Goal: Task Accomplishment & Management: Complete application form

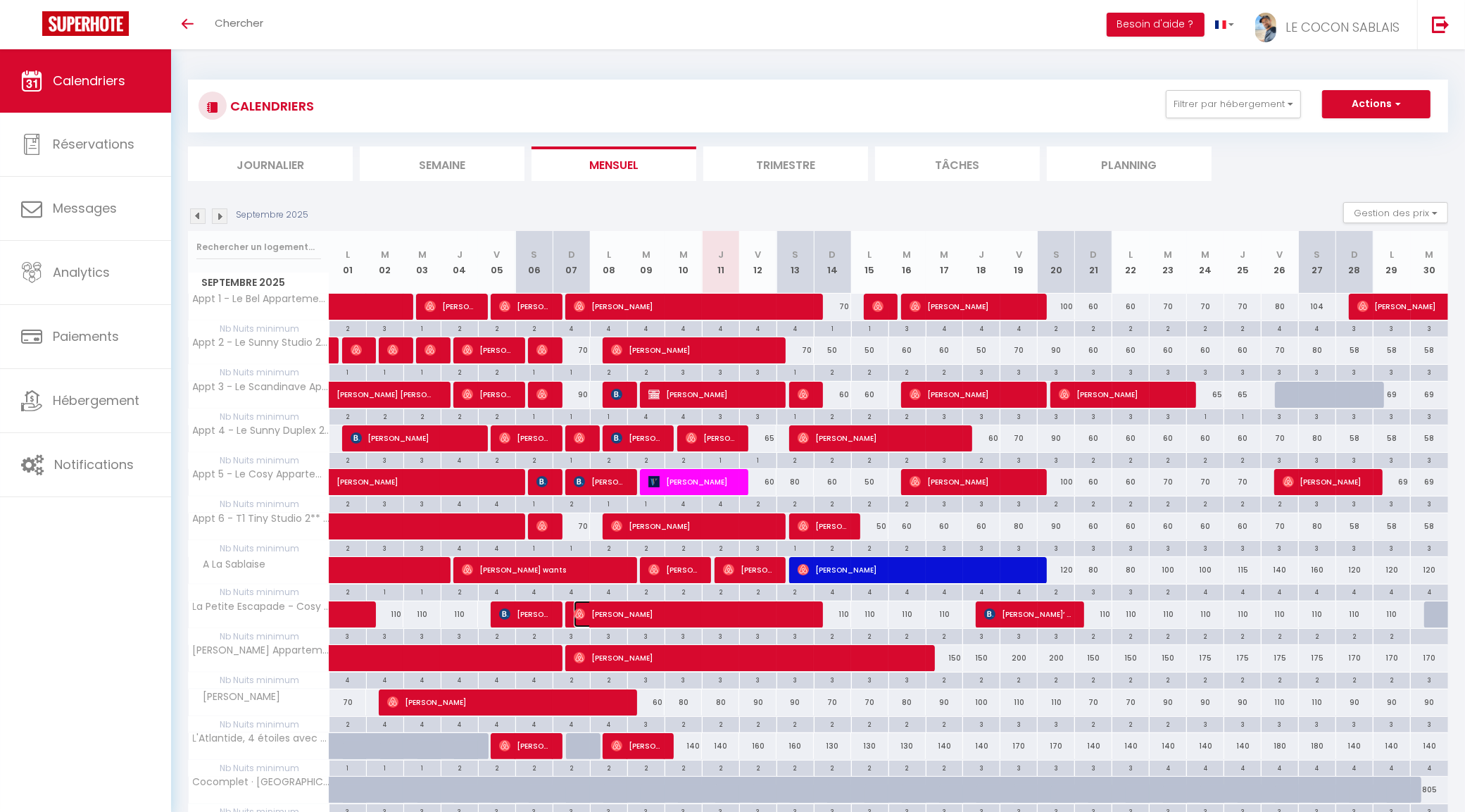
click at [692, 614] on span "[PERSON_NAME]" at bounding box center [692, 613] width 237 height 27
select select "OK"
select select "0"
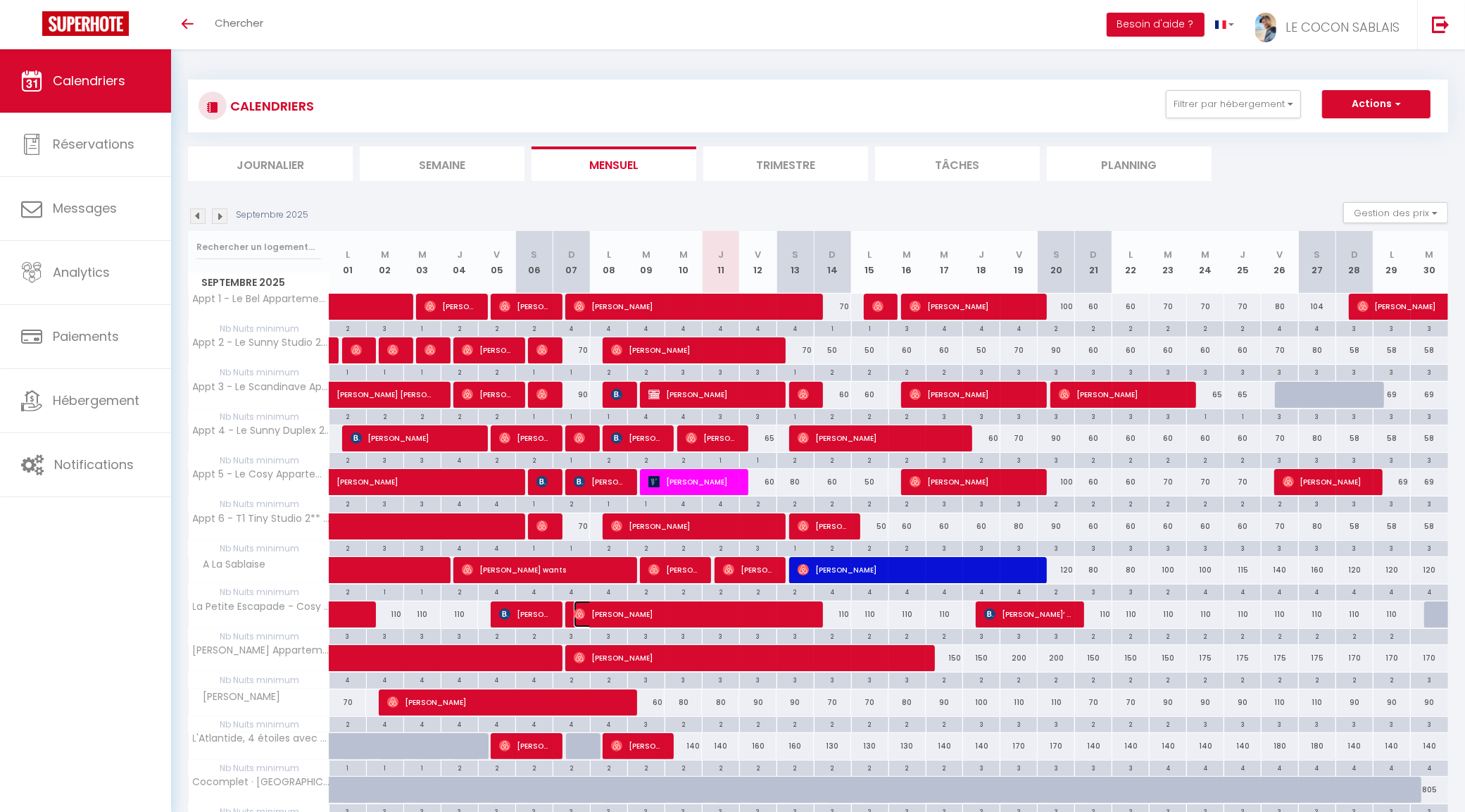
select select "1"
select select
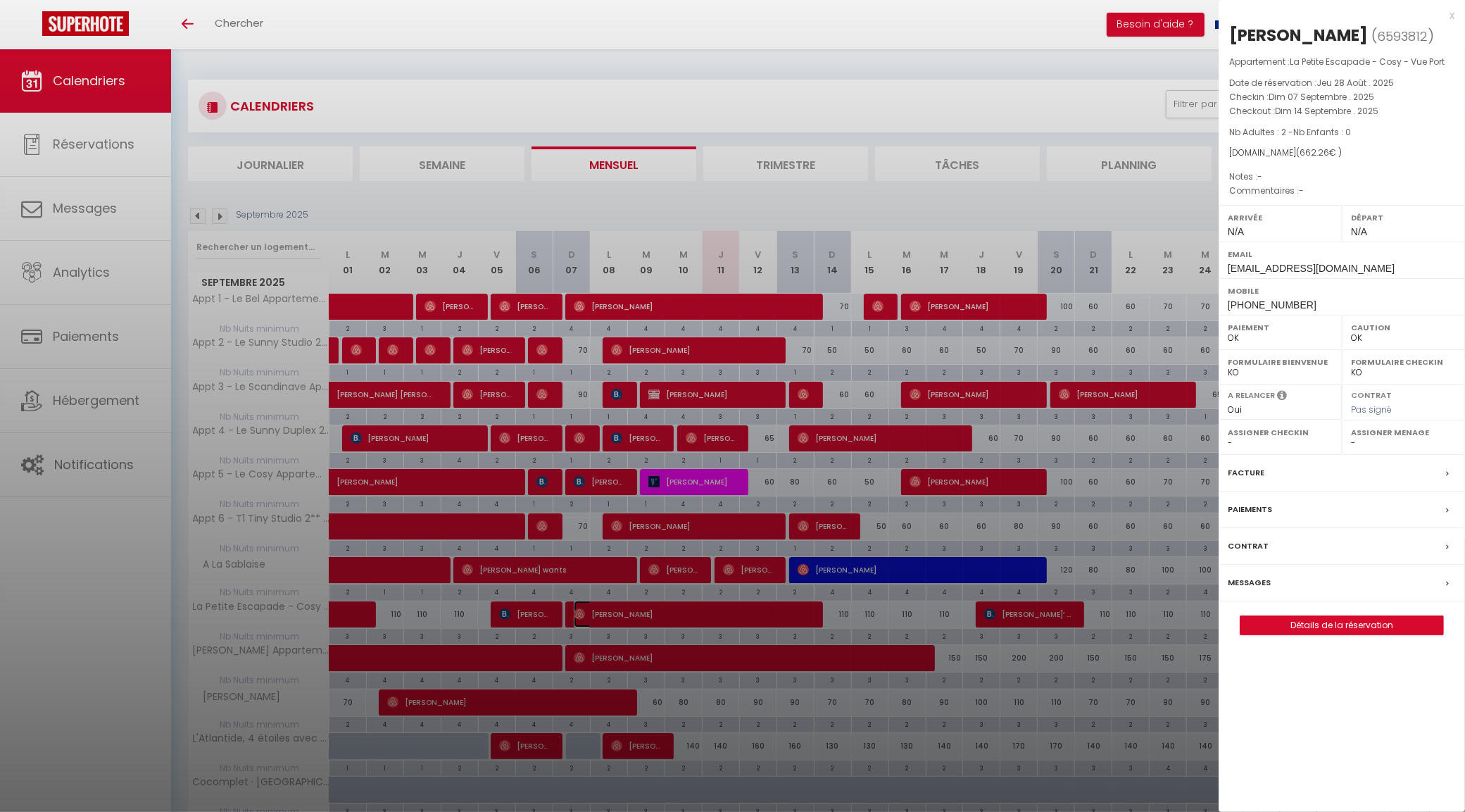
select select "17757"
click at [800, 750] on div at bounding box center [732, 406] width 1465 height 812
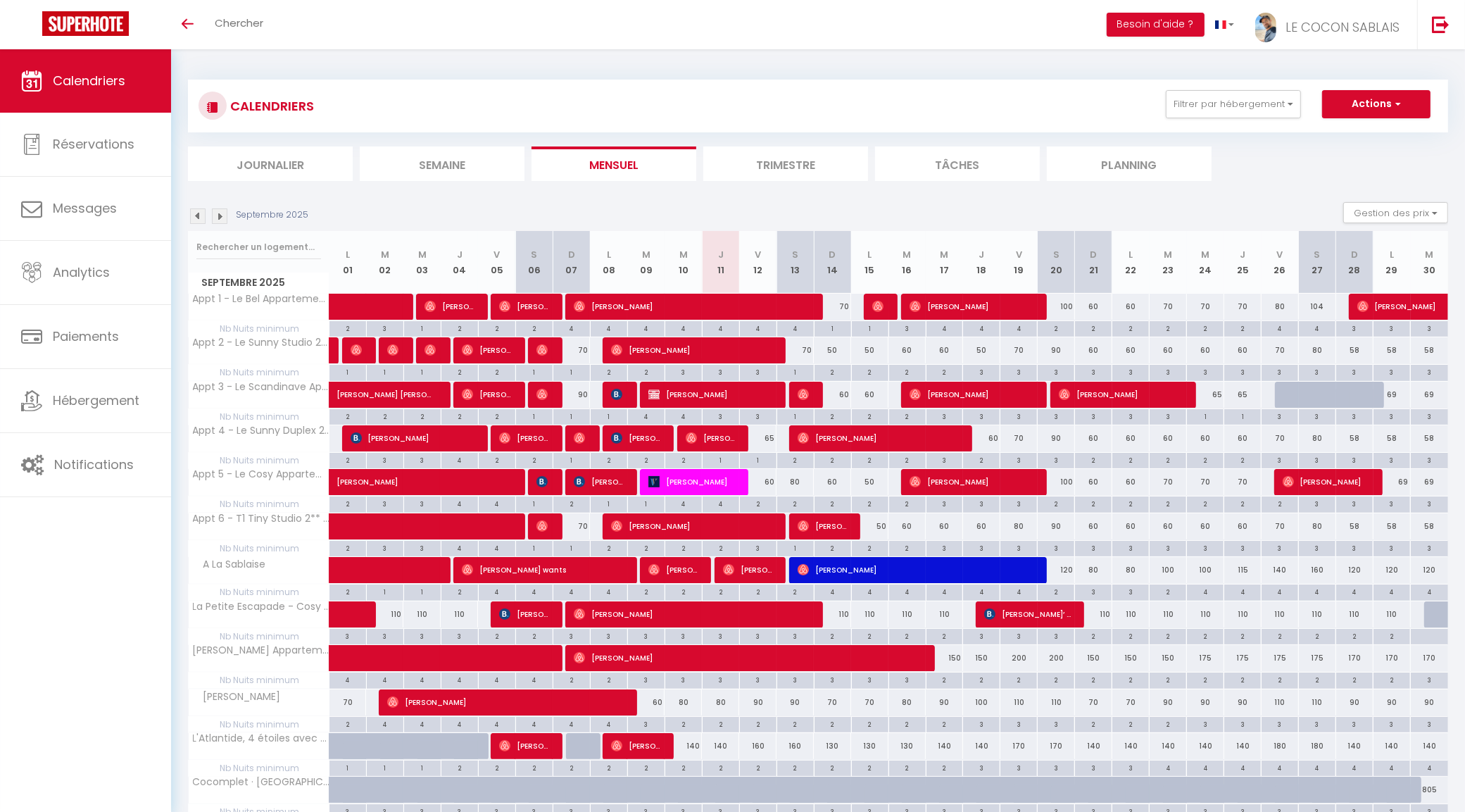
click at [764, 750] on div "160" at bounding box center [757, 746] width 37 height 26
type input "160"
type input "Ven 12 Septembre 2025"
type input "[PERSON_NAME] 13 Septembre 2025"
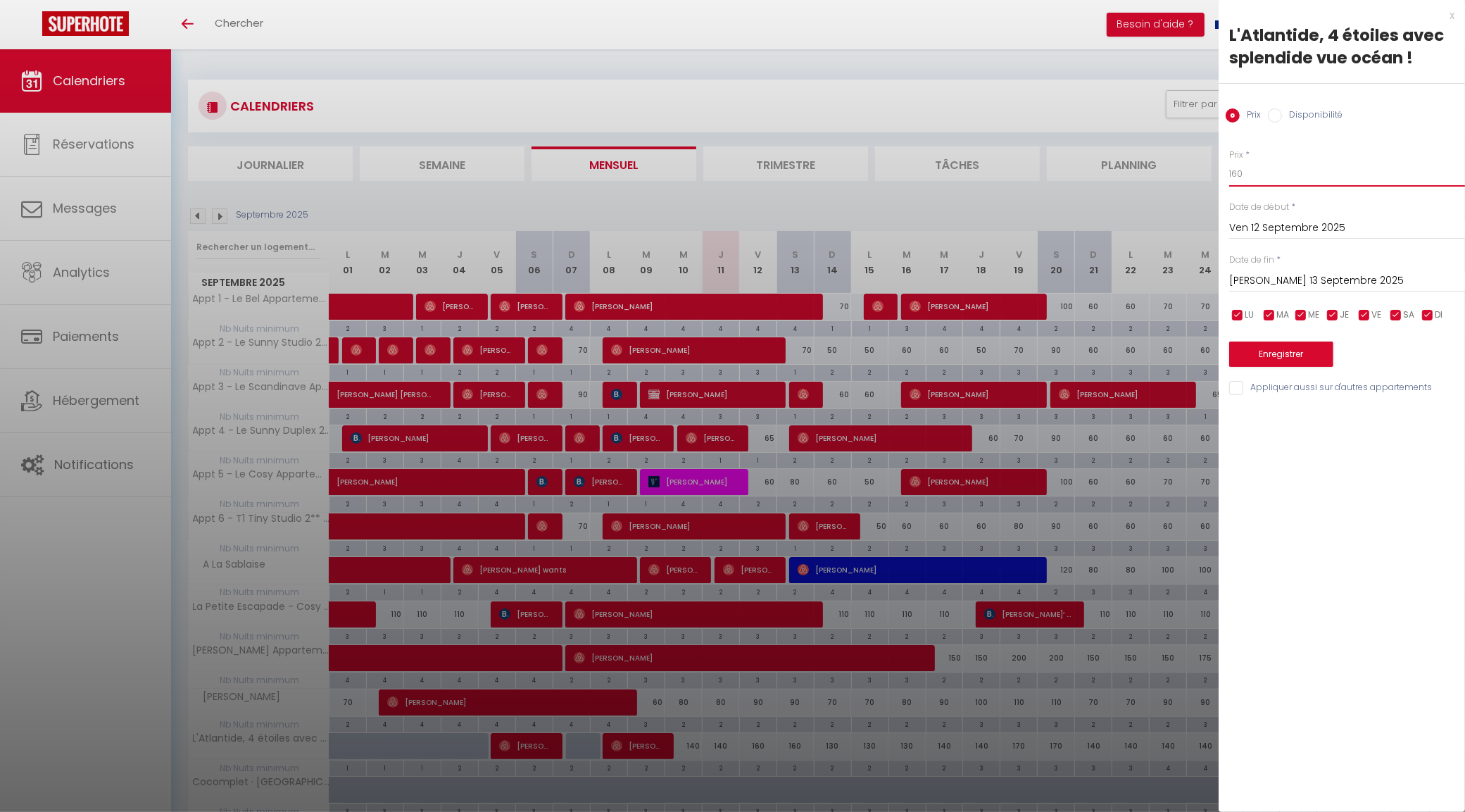
click at [1272, 173] on input "160" at bounding box center [1347, 173] width 236 height 25
type input "140"
click at [1287, 277] on input "[PERSON_NAME] 13 Septembre 2025" at bounding box center [1347, 281] width 236 height 18
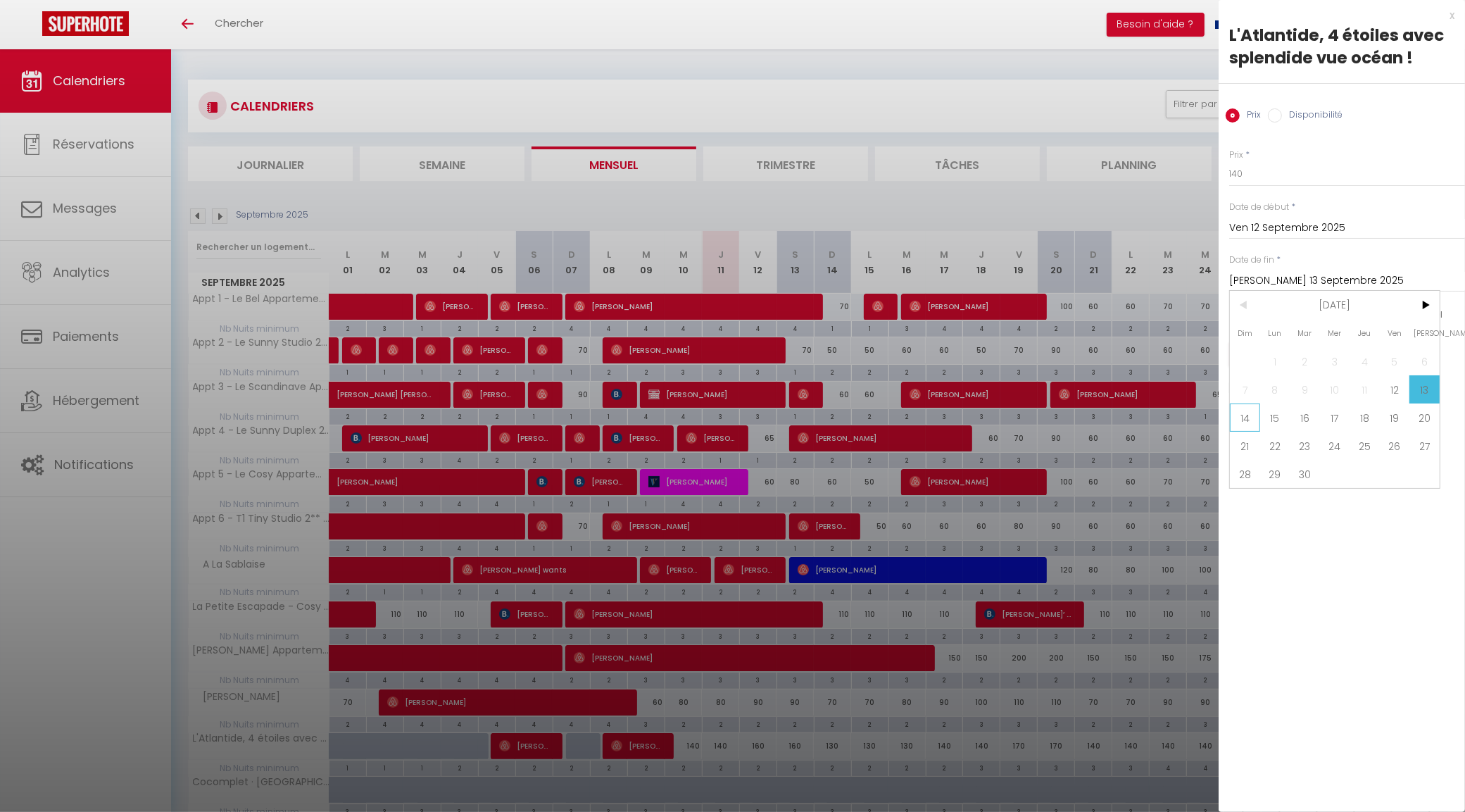
click at [1251, 419] on span "14" at bounding box center [1245, 417] width 30 height 28
type input "Dim 14 Septembre 2025"
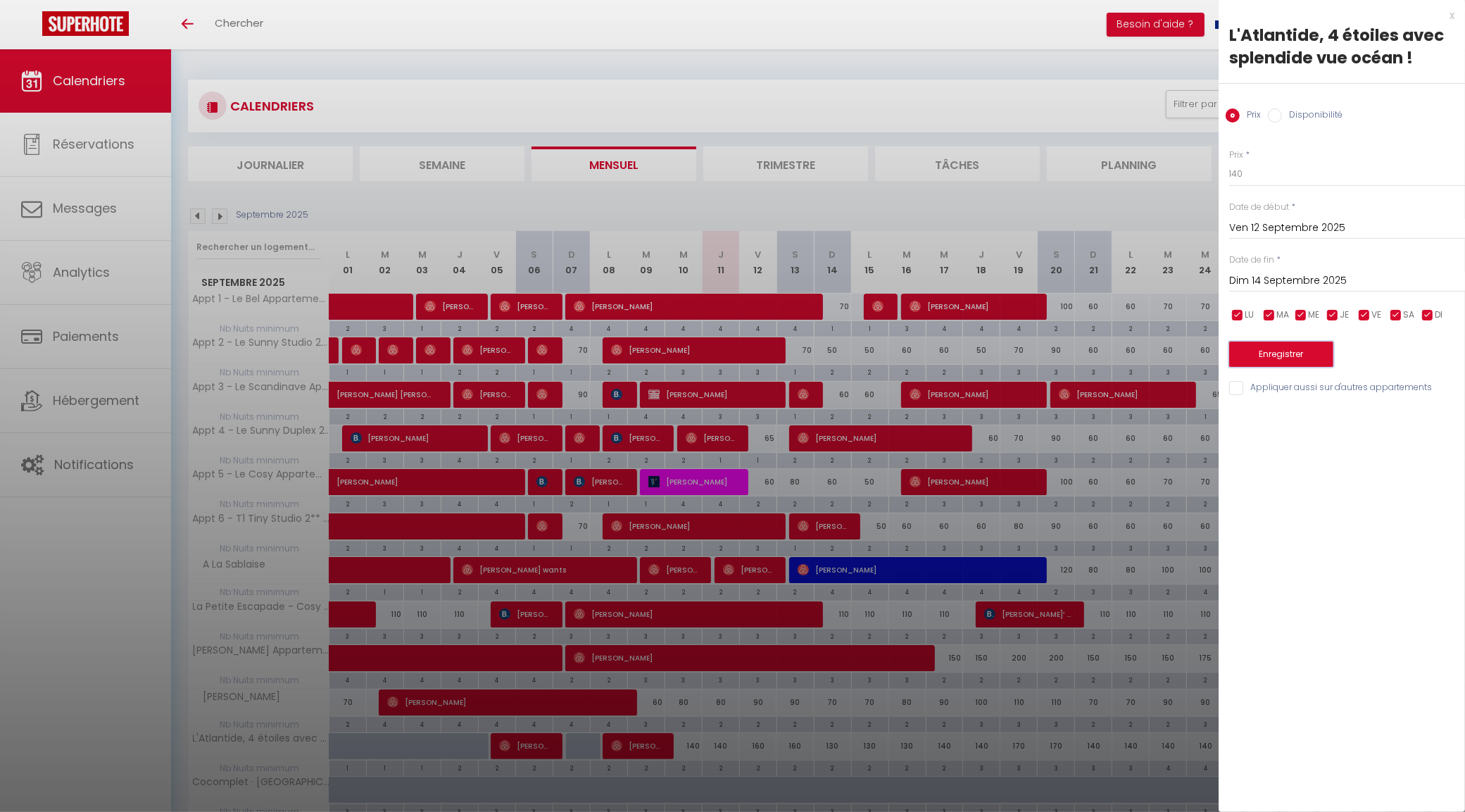
click at [1297, 356] on button "Enregistrer" at bounding box center [1281, 354] width 104 height 25
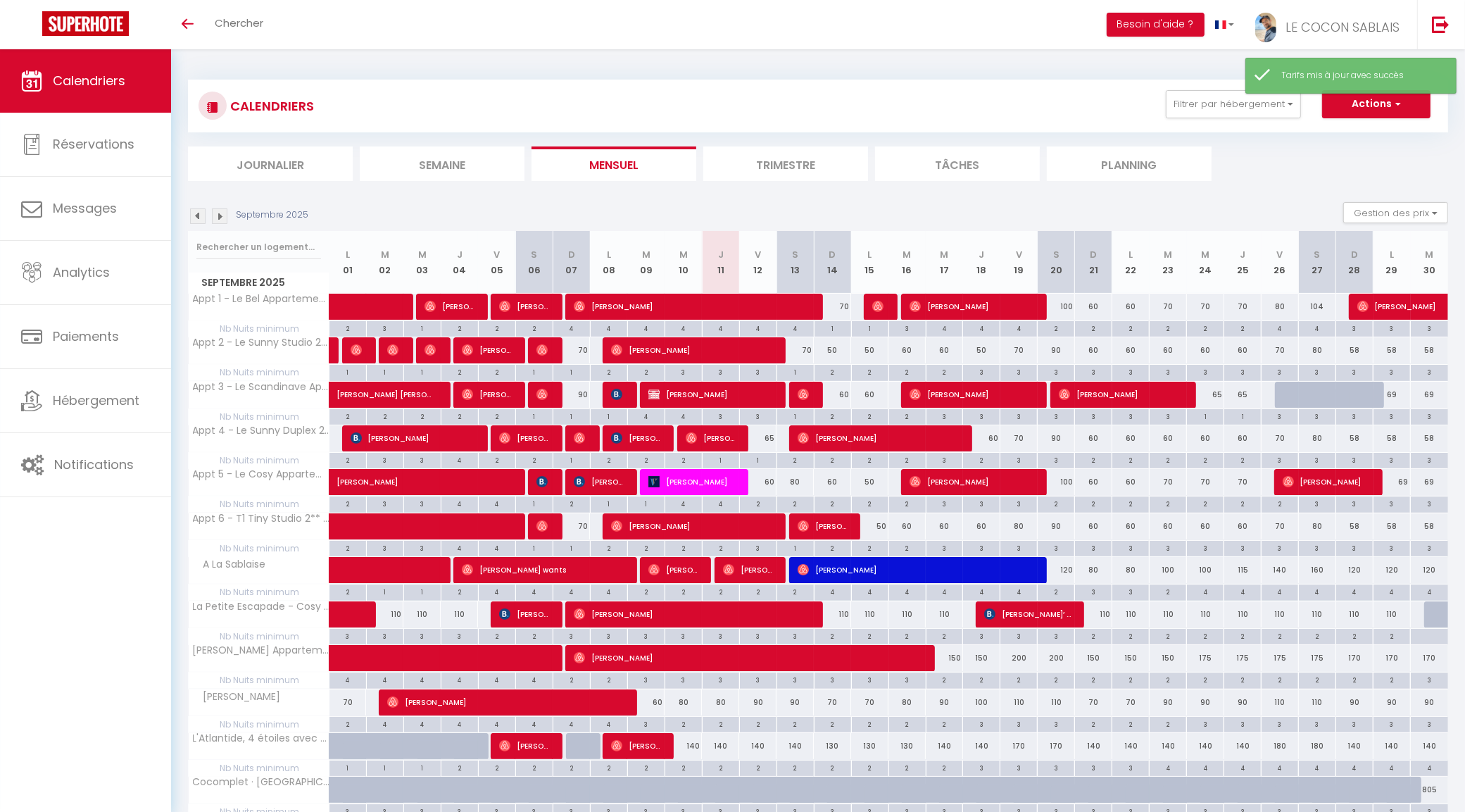
click at [942, 744] on div "140" at bounding box center [944, 746] width 37 height 26
type input "140"
type input "Mer 17 Septembre 2025"
type input "Jeu 18 Septembre 2025"
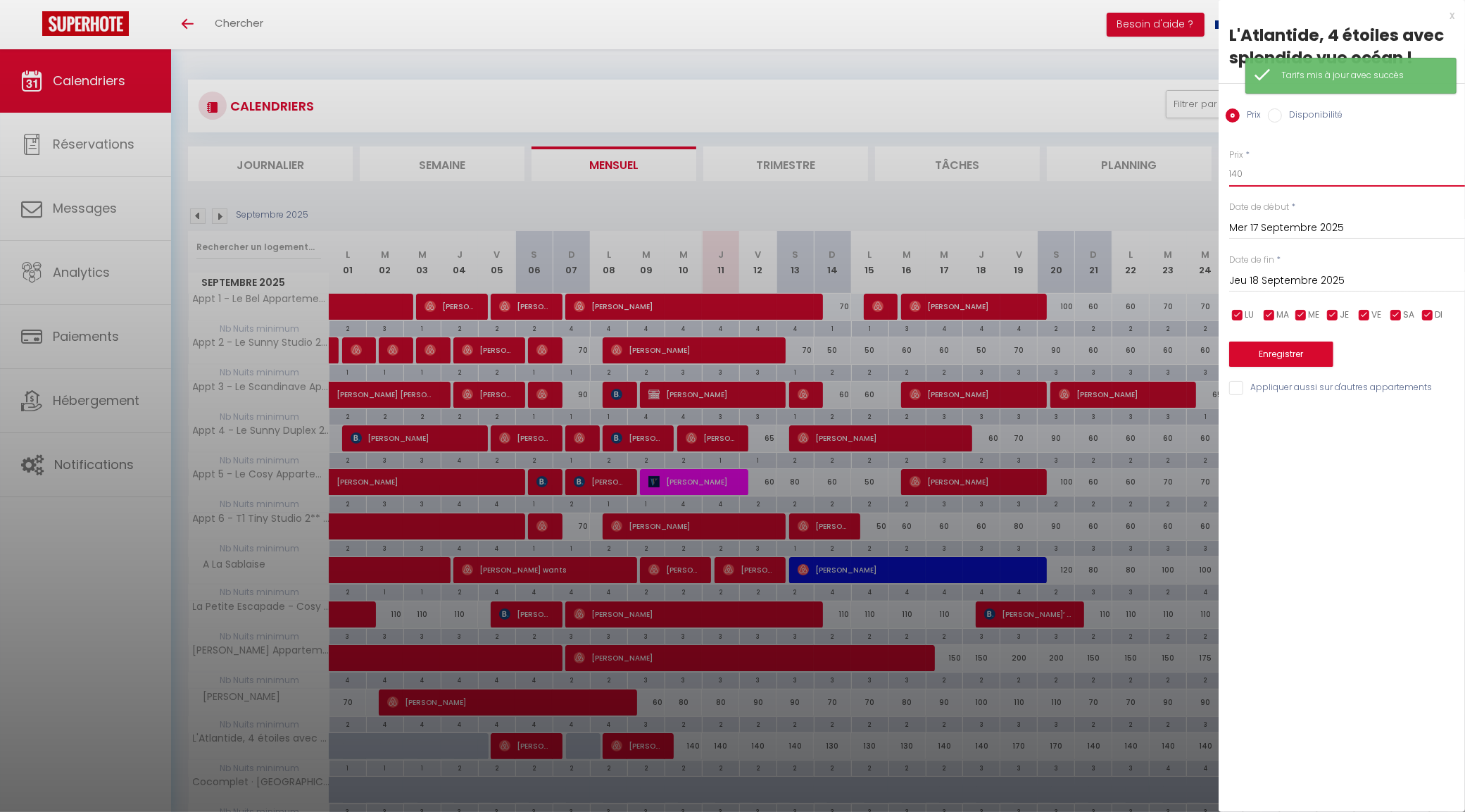
click at [1288, 166] on input "140" at bounding box center [1347, 173] width 236 height 25
type input "130"
click at [1451, 12] on div "x" at bounding box center [1336, 16] width 236 height 17
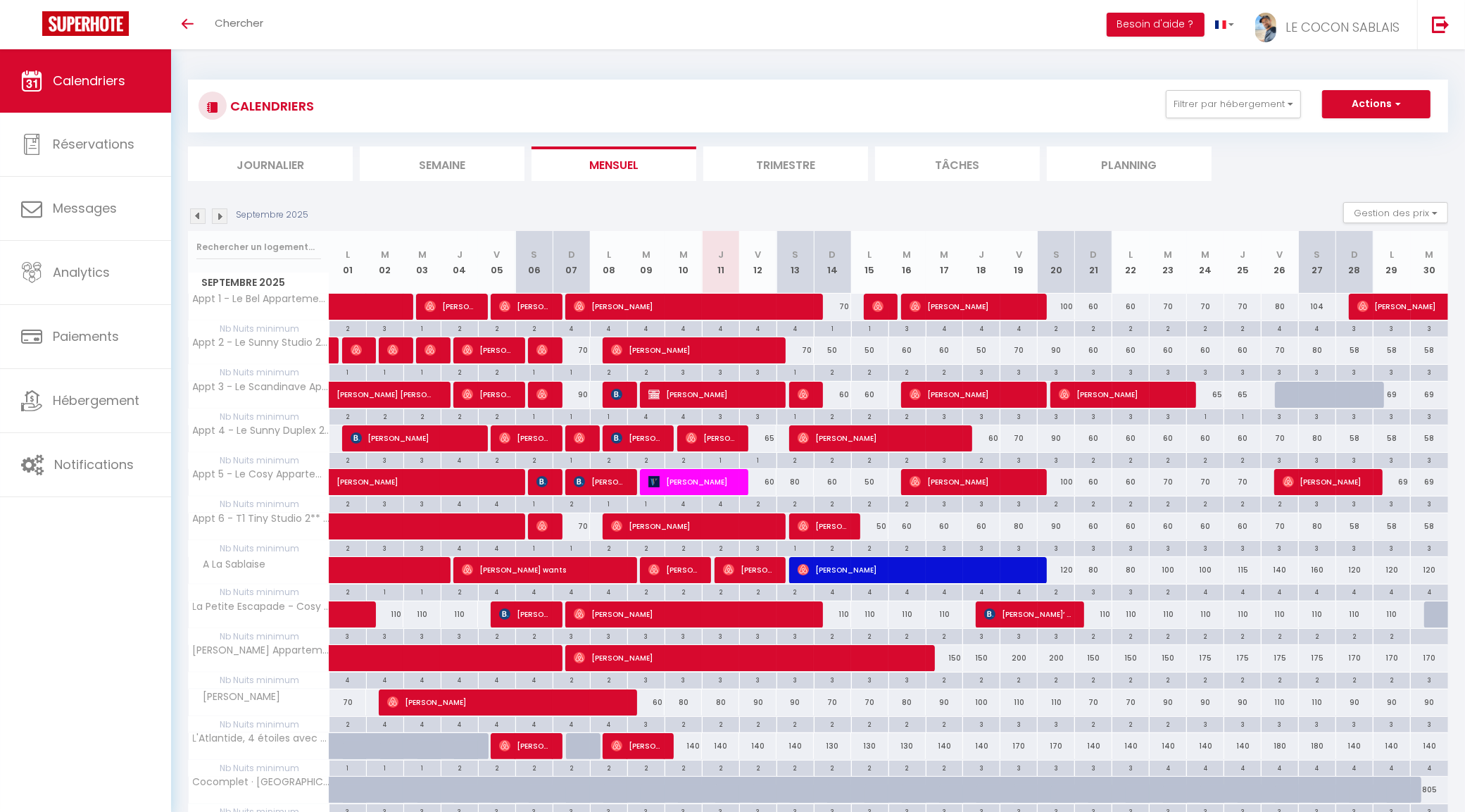
click at [200, 215] on img at bounding box center [197, 216] width 16 height 16
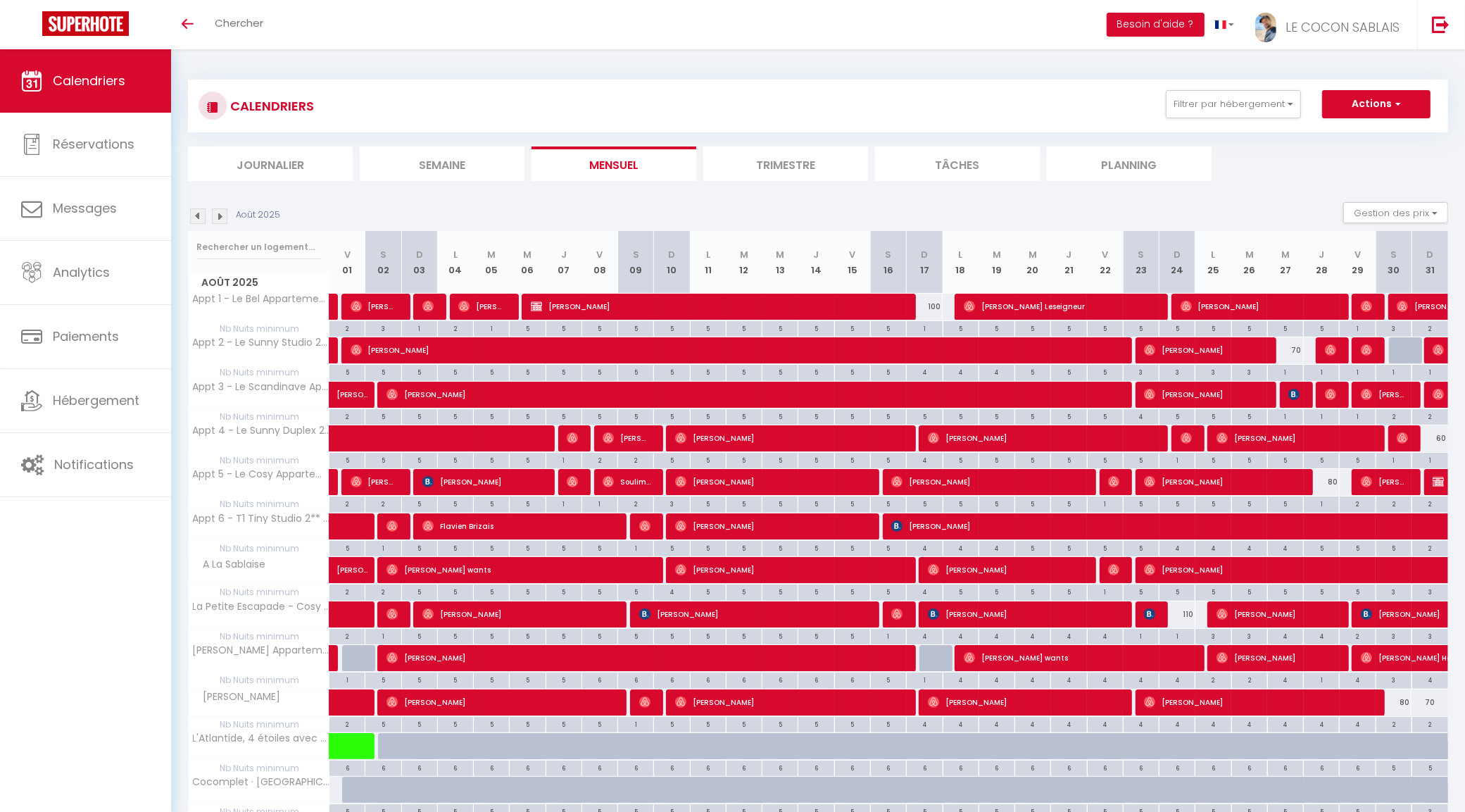
scroll to position [71, 0]
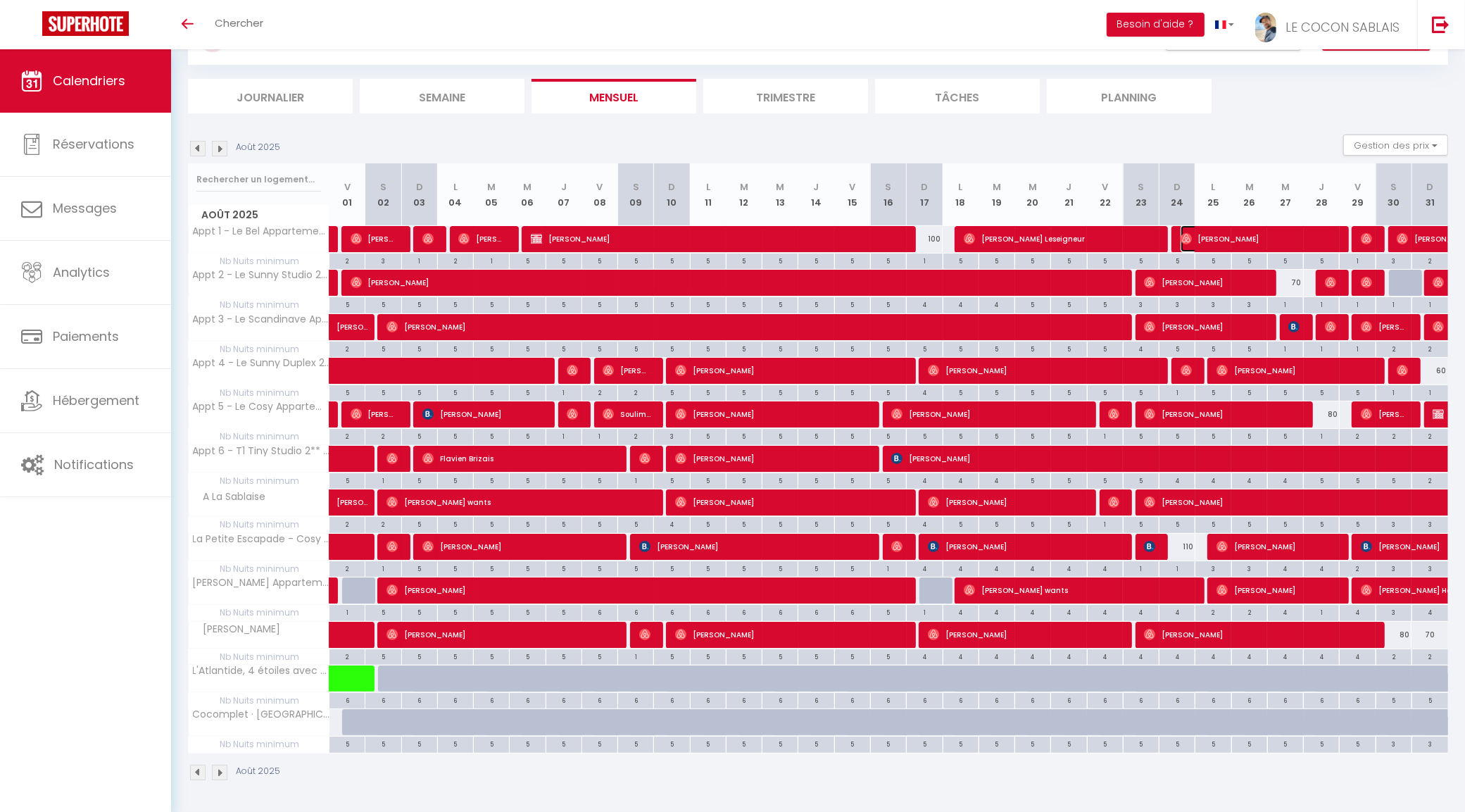
click at [1325, 235] on span "[PERSON_NAME]" at bounding box center [1258, 238] width 155 height 27
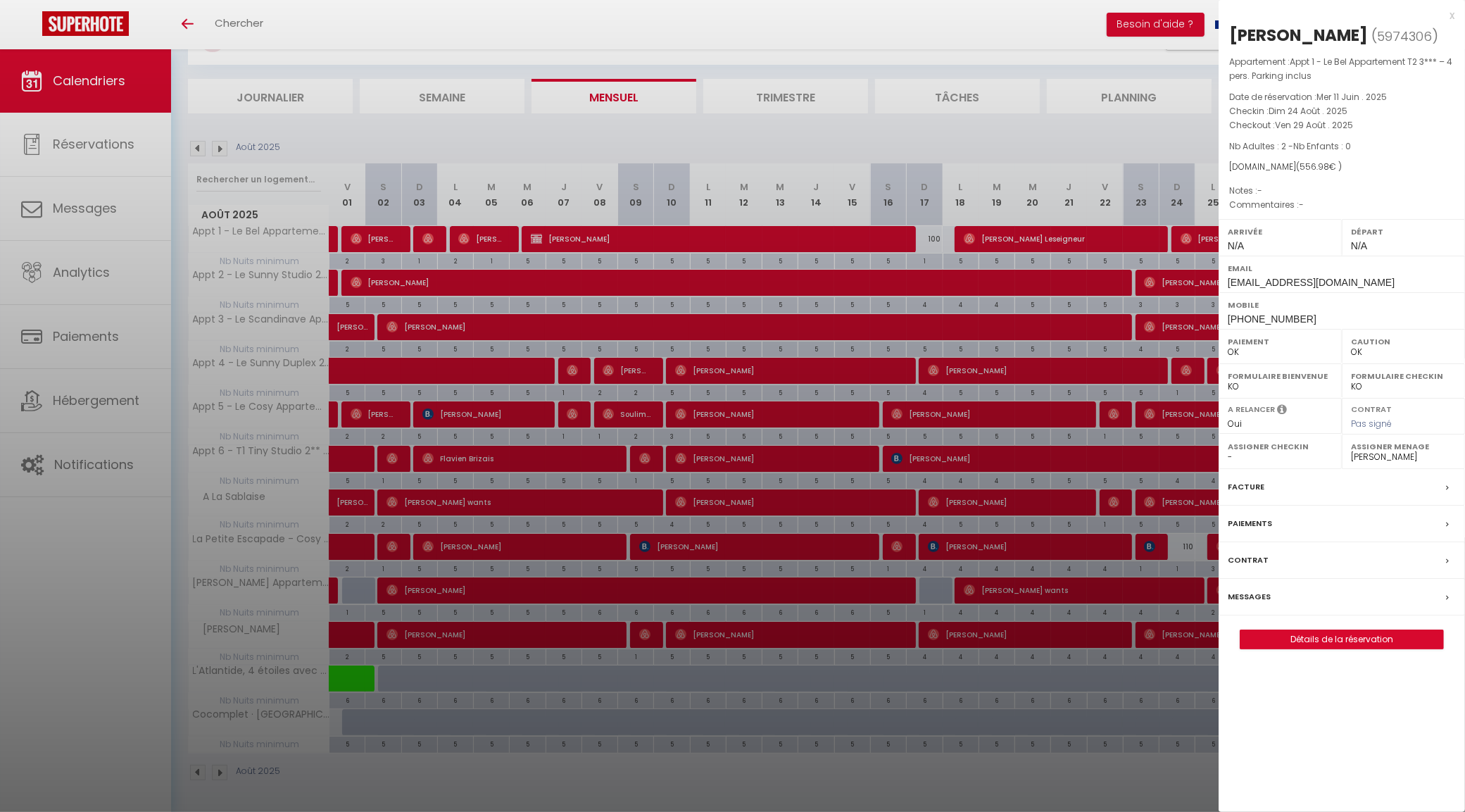
click at [1183, 131] on div at bounding box center [732, 406] width 1465 height 812
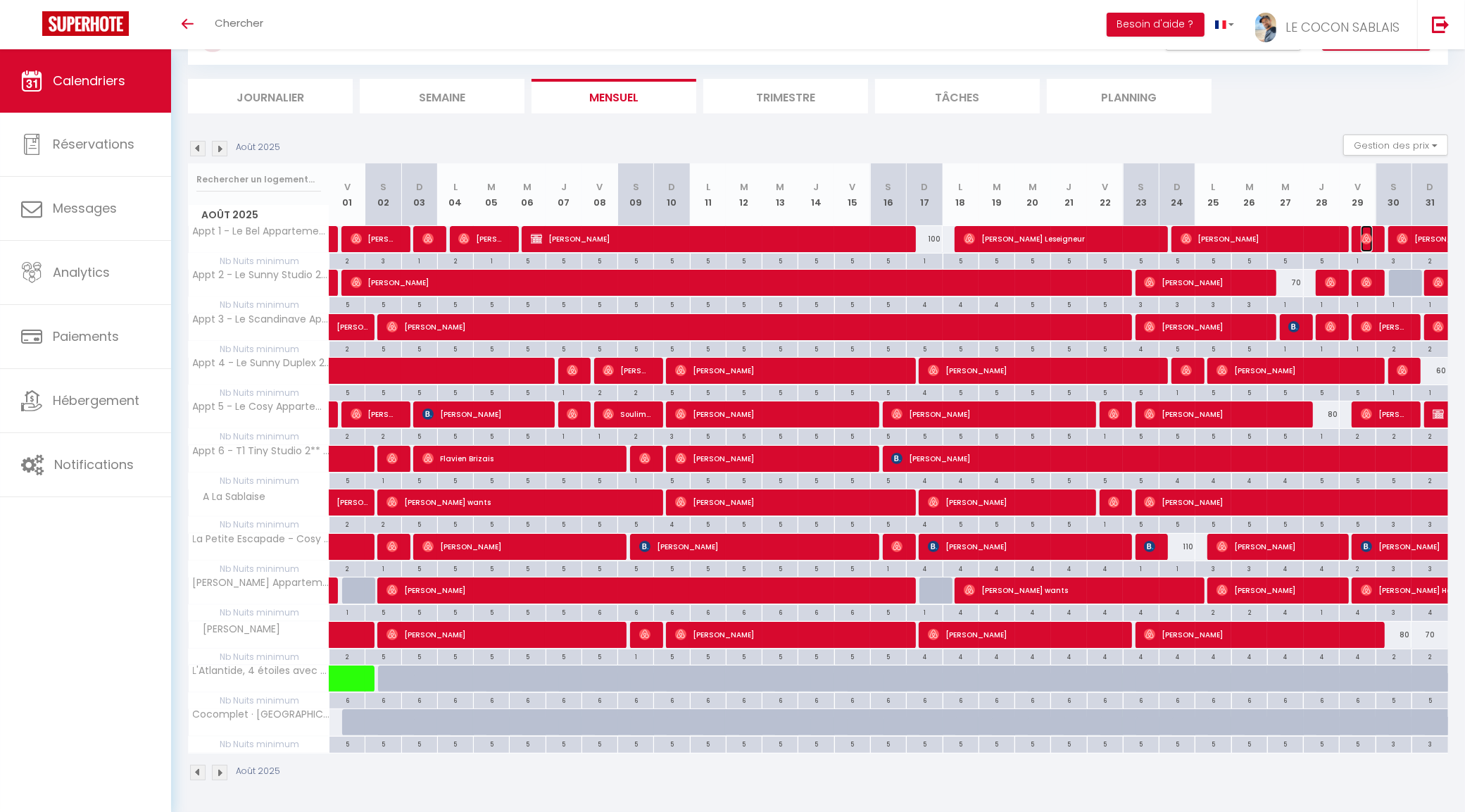
click at [1366, 236] on img at bounding box center [1366, 239] width 11 height 11
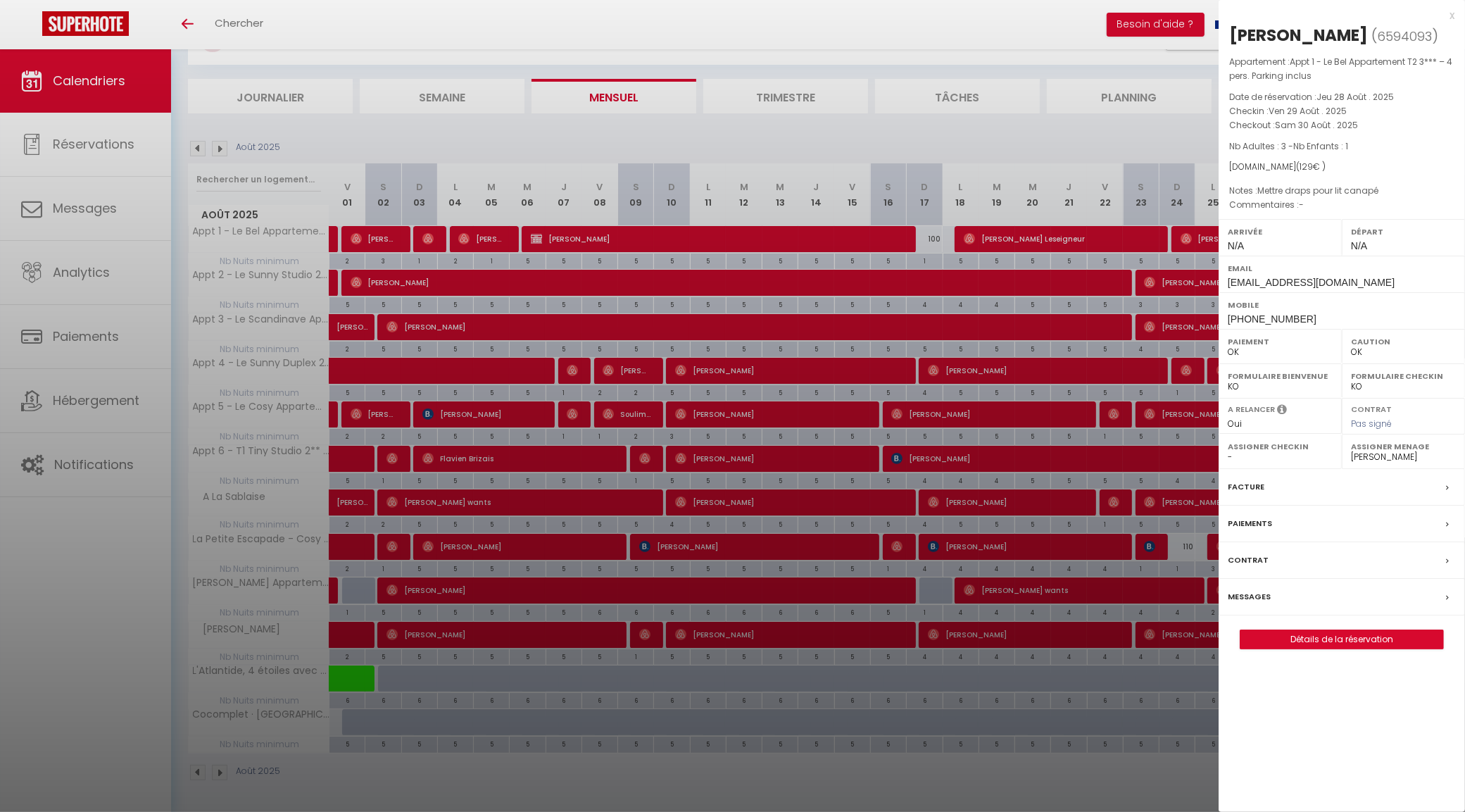
click at [1196, 141] on div at bounding box center [732, 406] width 1465 height 812
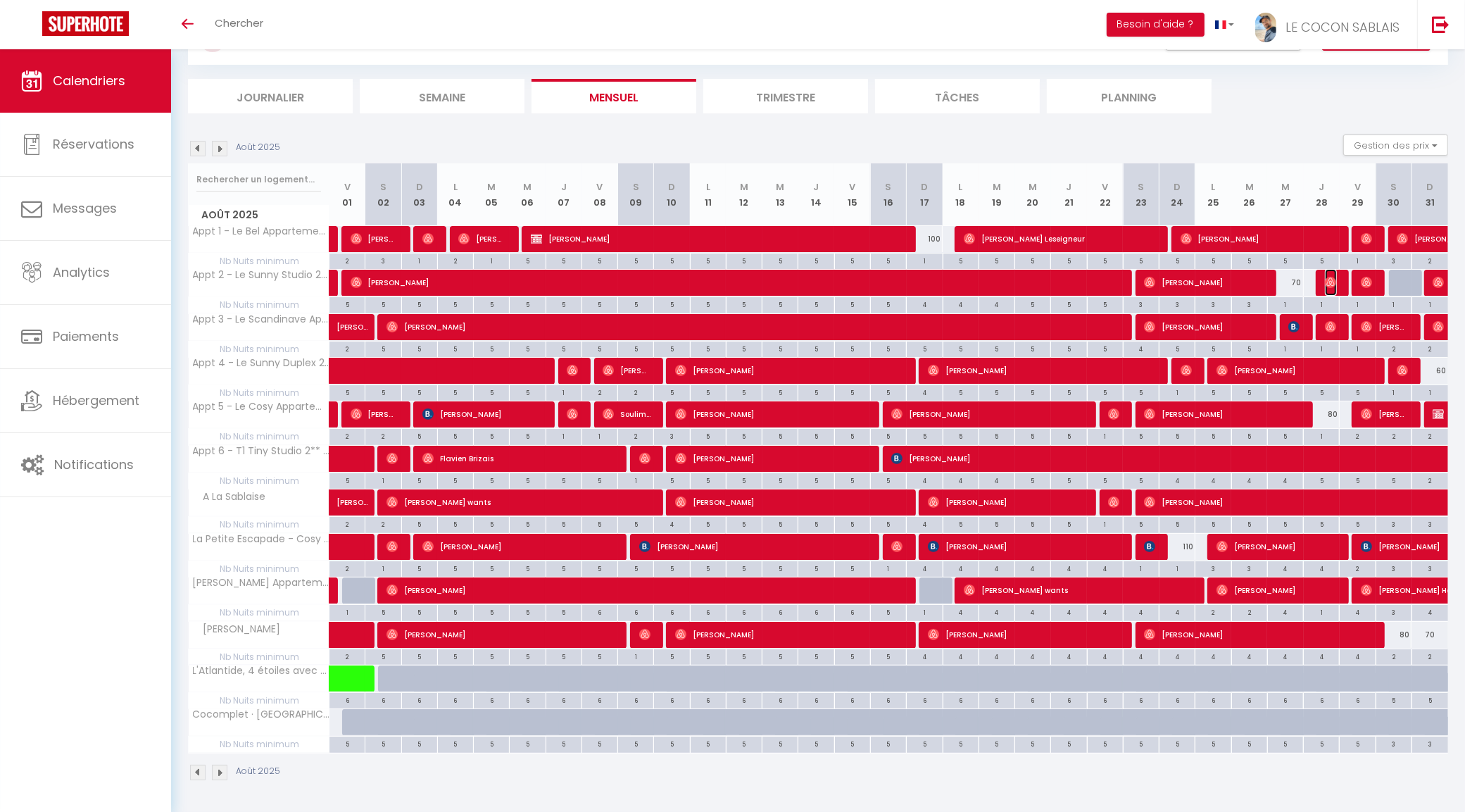
click at [1330, 280] on img at bounding box center [1331, 282] width 11 height 11
select select "31195"
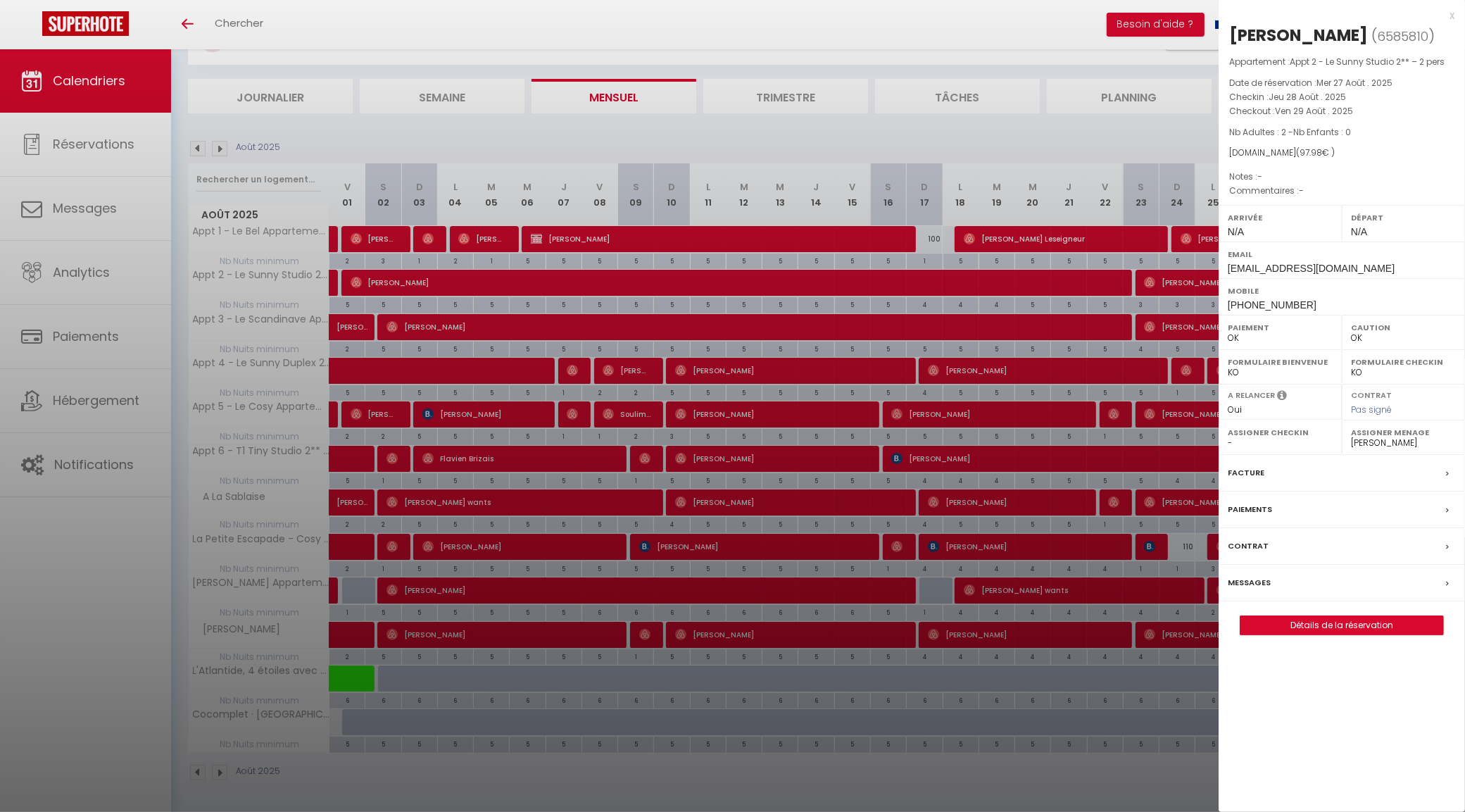
click at [1179, 135] on div at bounding box center [732, 406] width 1465 height 812
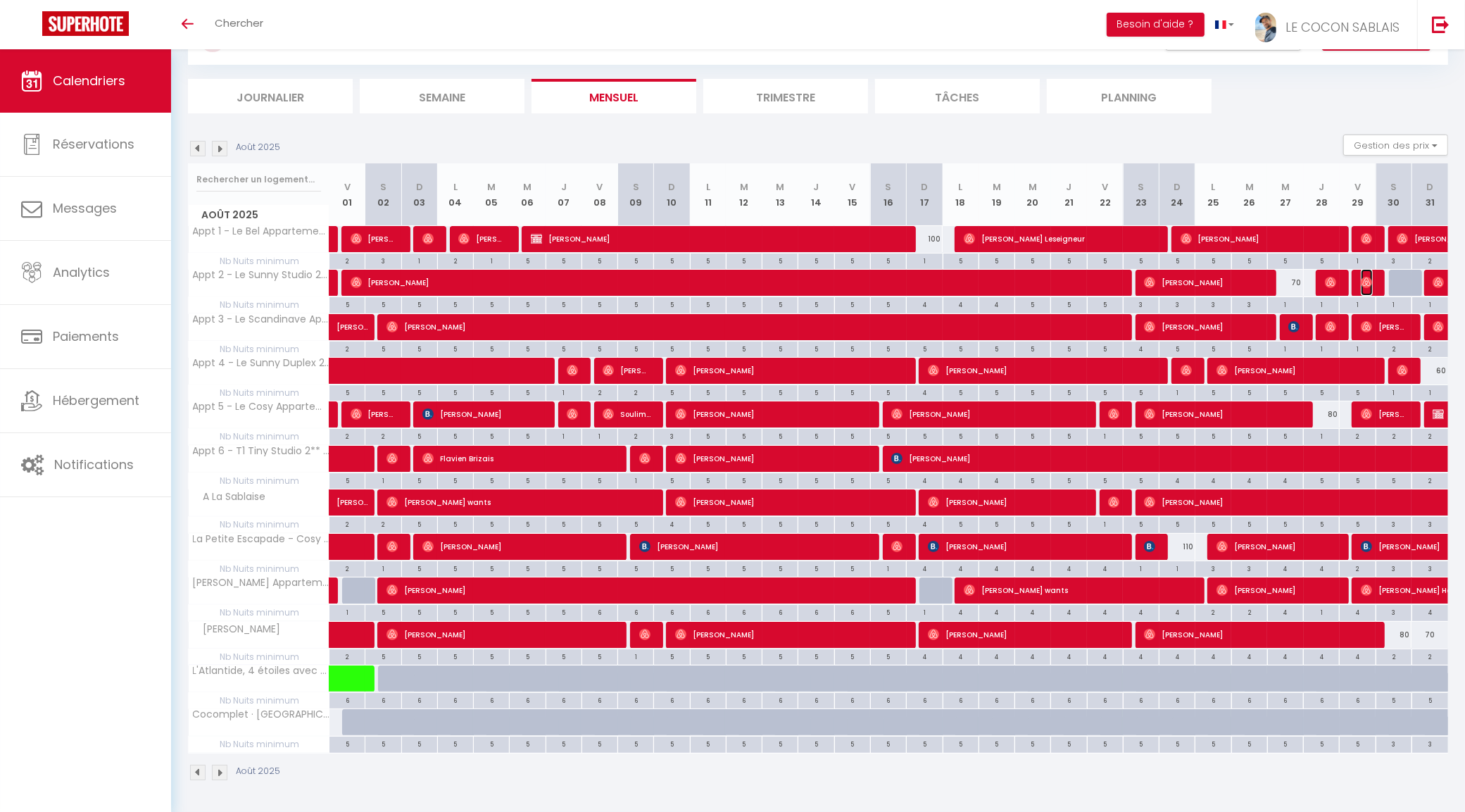
click at [1370, 279] on img at bounding box center [1366, 282] width 11 height 11
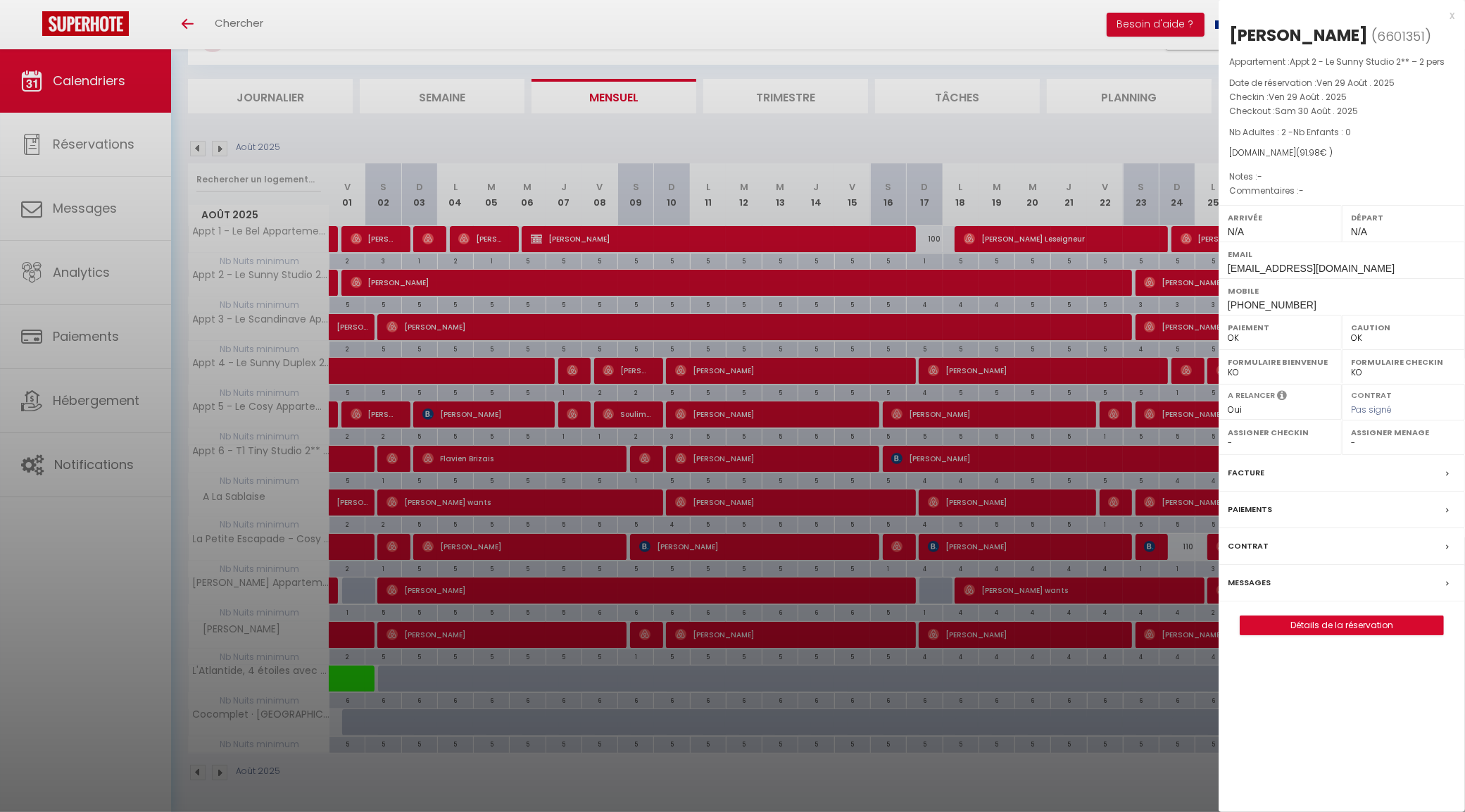
click at [1201, 143] on div at bounding box center [732, 406] width 1465 height 812
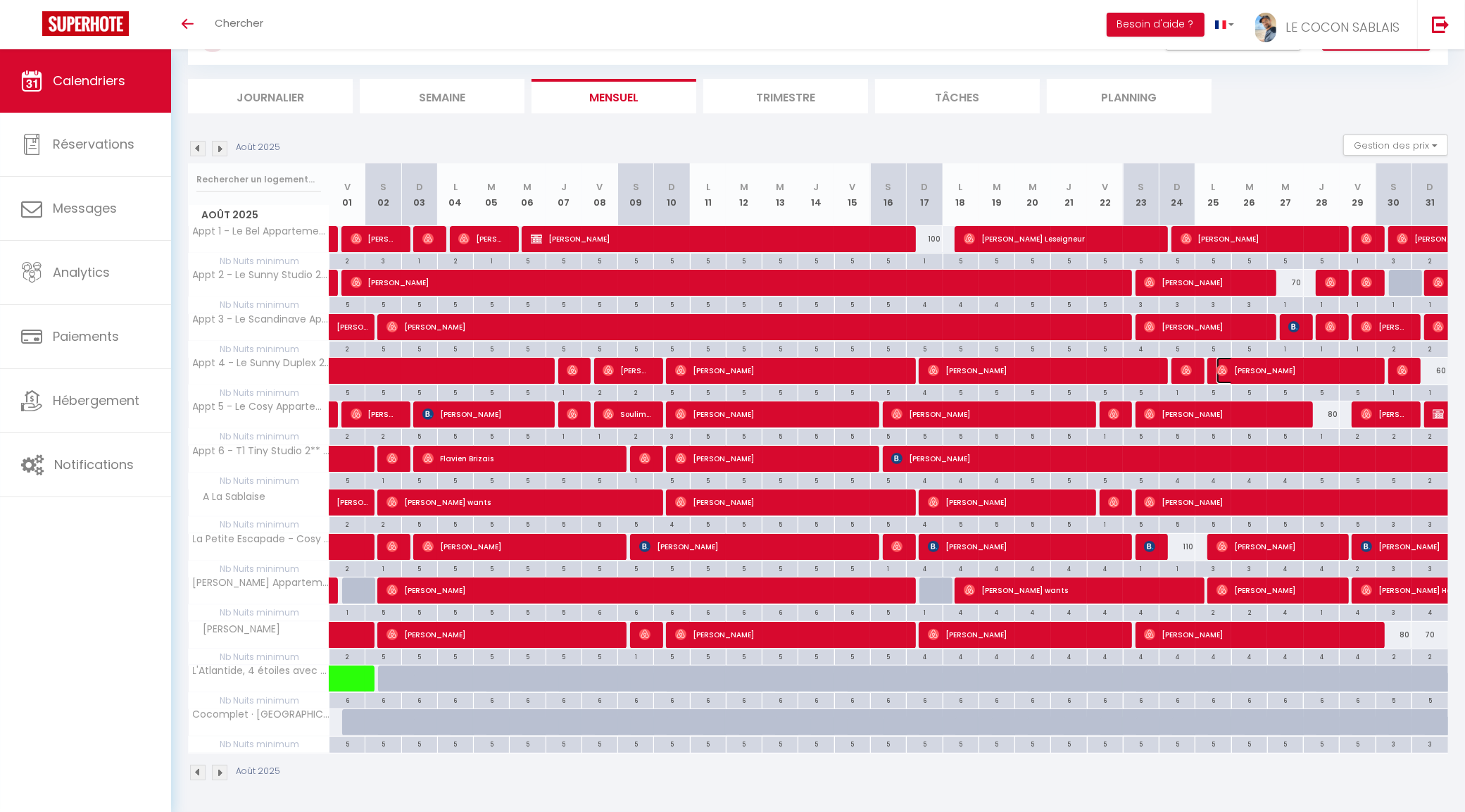
click at [1357, 368] on span "[PERSON_NAME]" at bounding box center [1294, 370] width 155 height 27
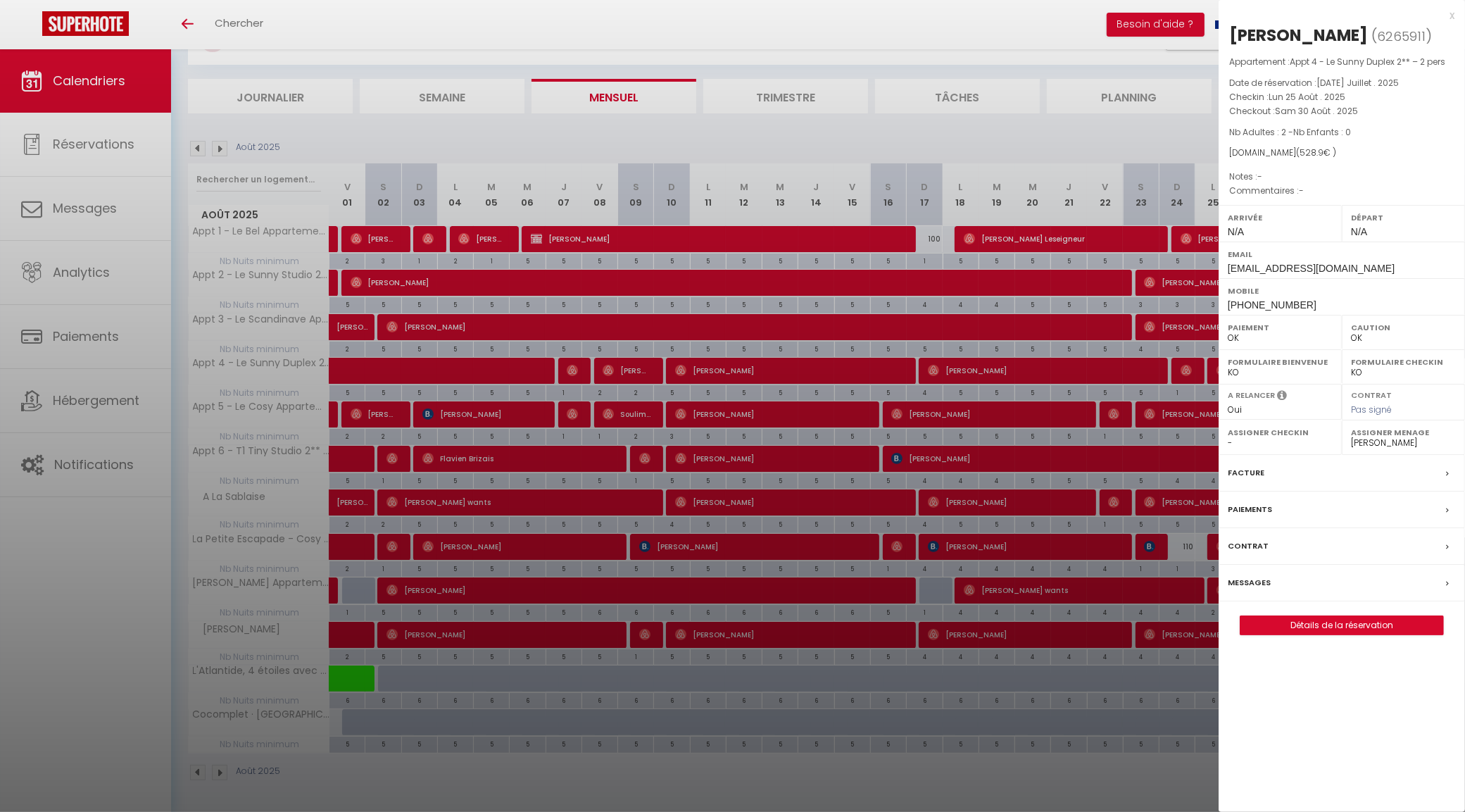
click at [1191, 145] on div at bounding box center [732, 406] width 1465 height 812
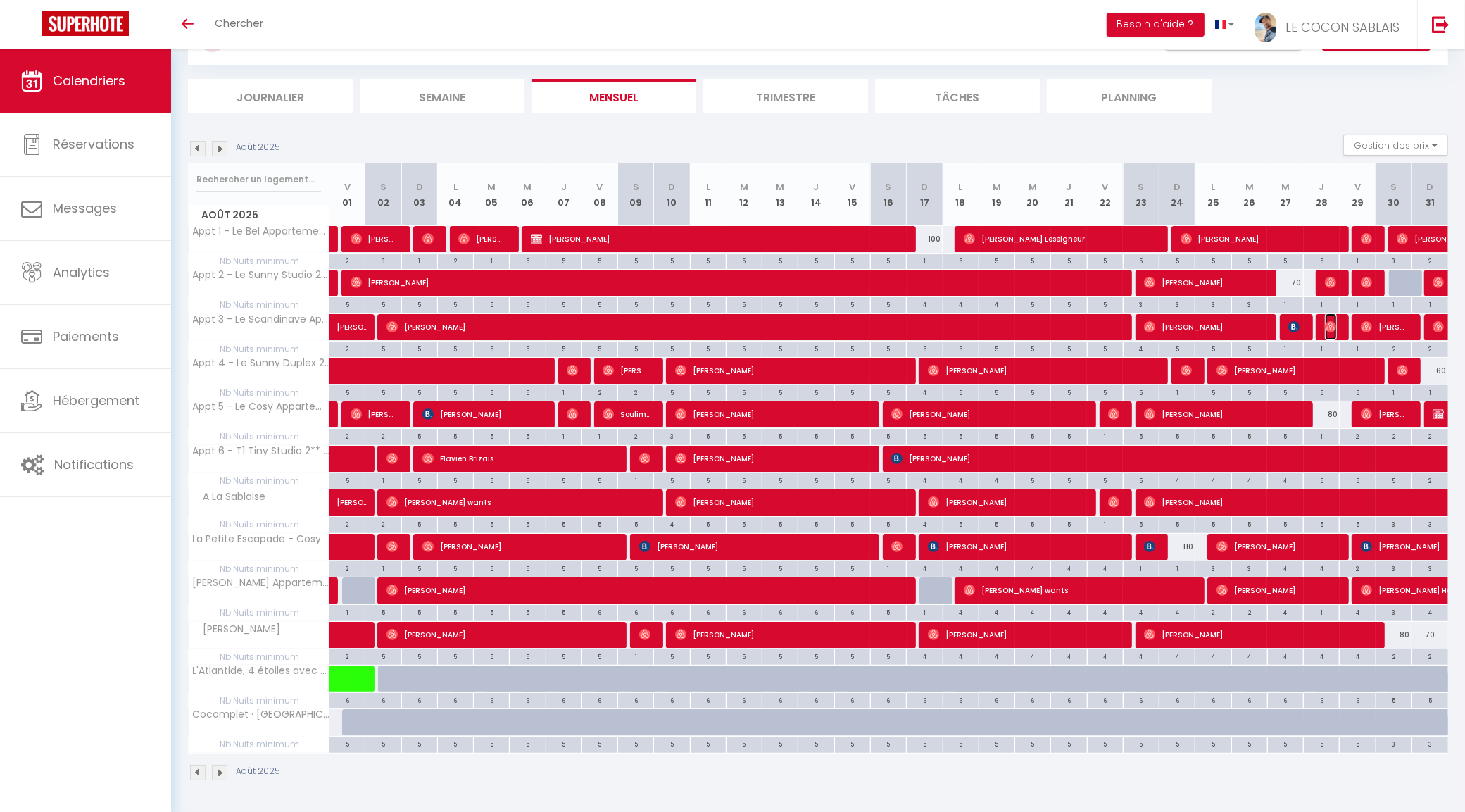
click at [1327, 328] on img at bounding box center [1331, 327] width 11 height 11
select select "19657"
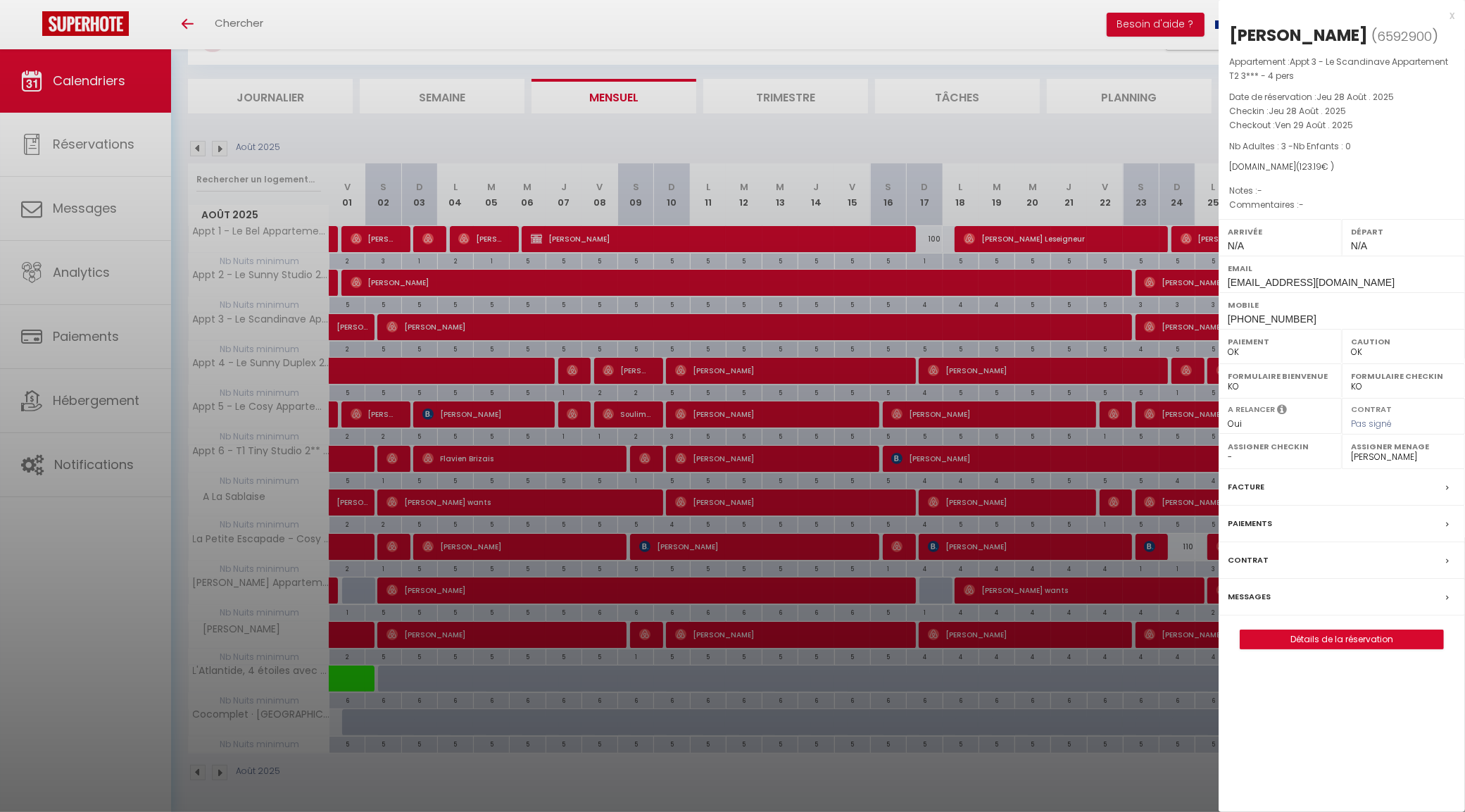
click at [1141, 125] on div at bounding box center [732, 406] width 1465 height 812
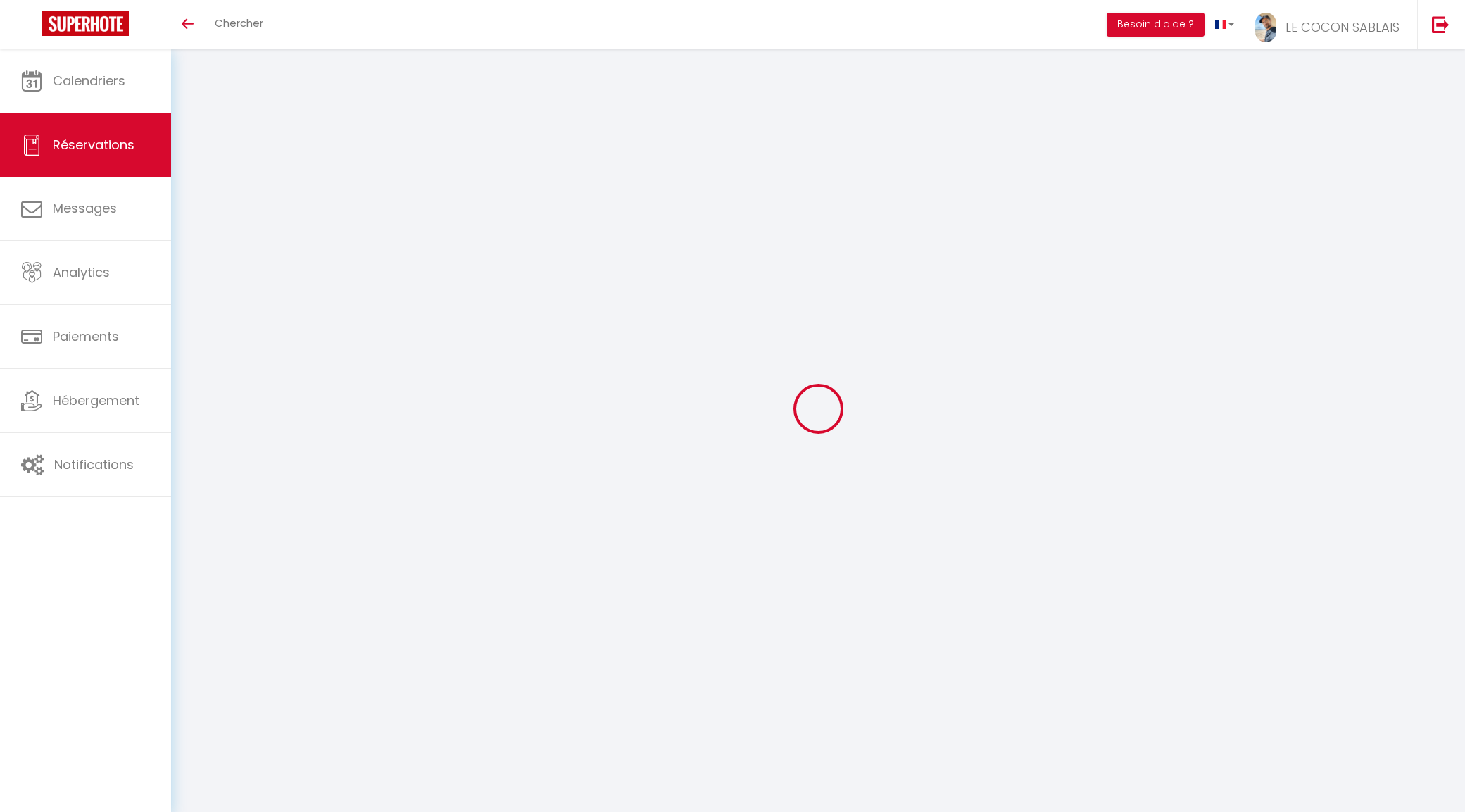
select select
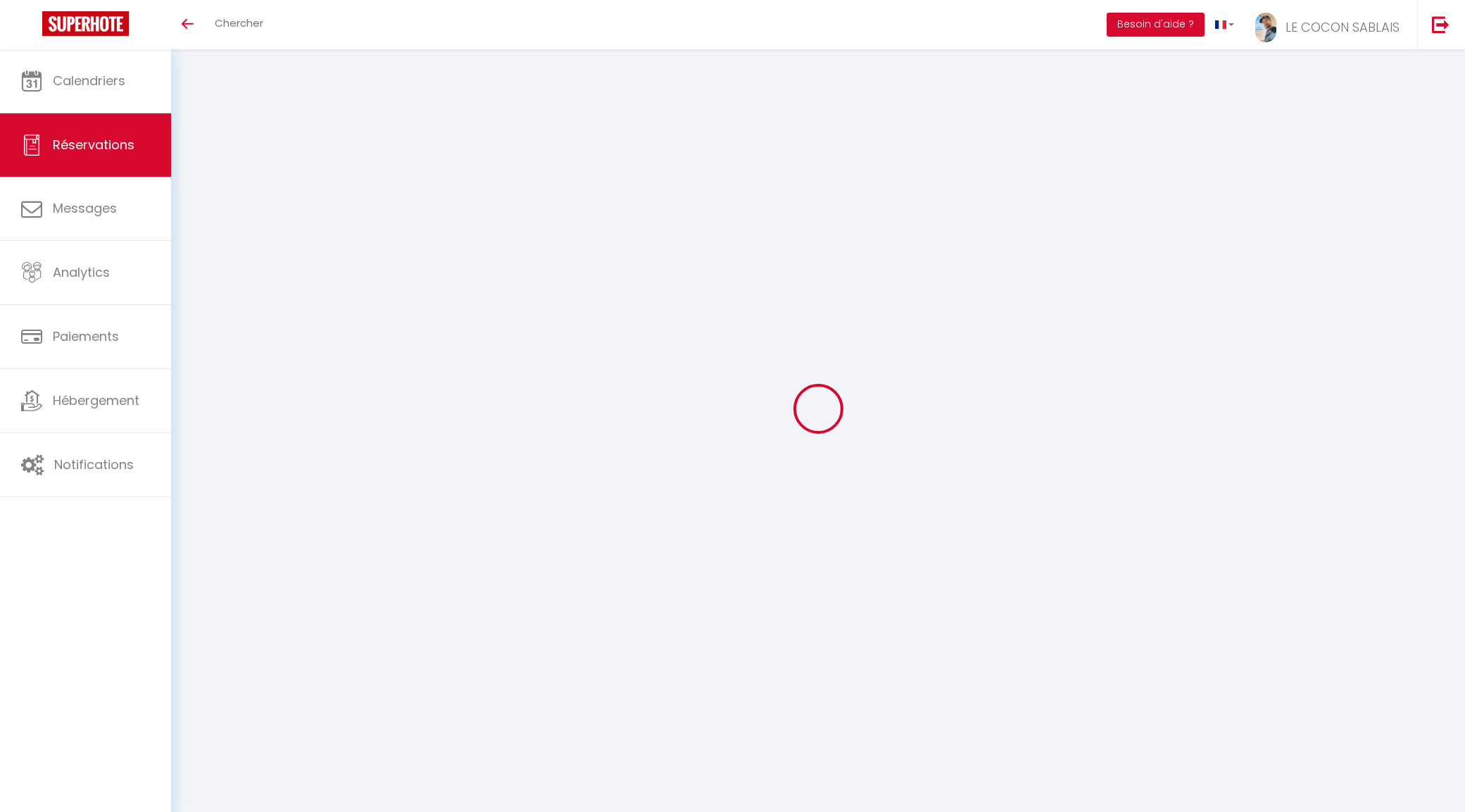
type input "Fred"
type input "Laumas"
type input "[EMAIL_ADDRESS][DOMAIN_NAME]"
type input "[PHONE_NUMBER]"
select select
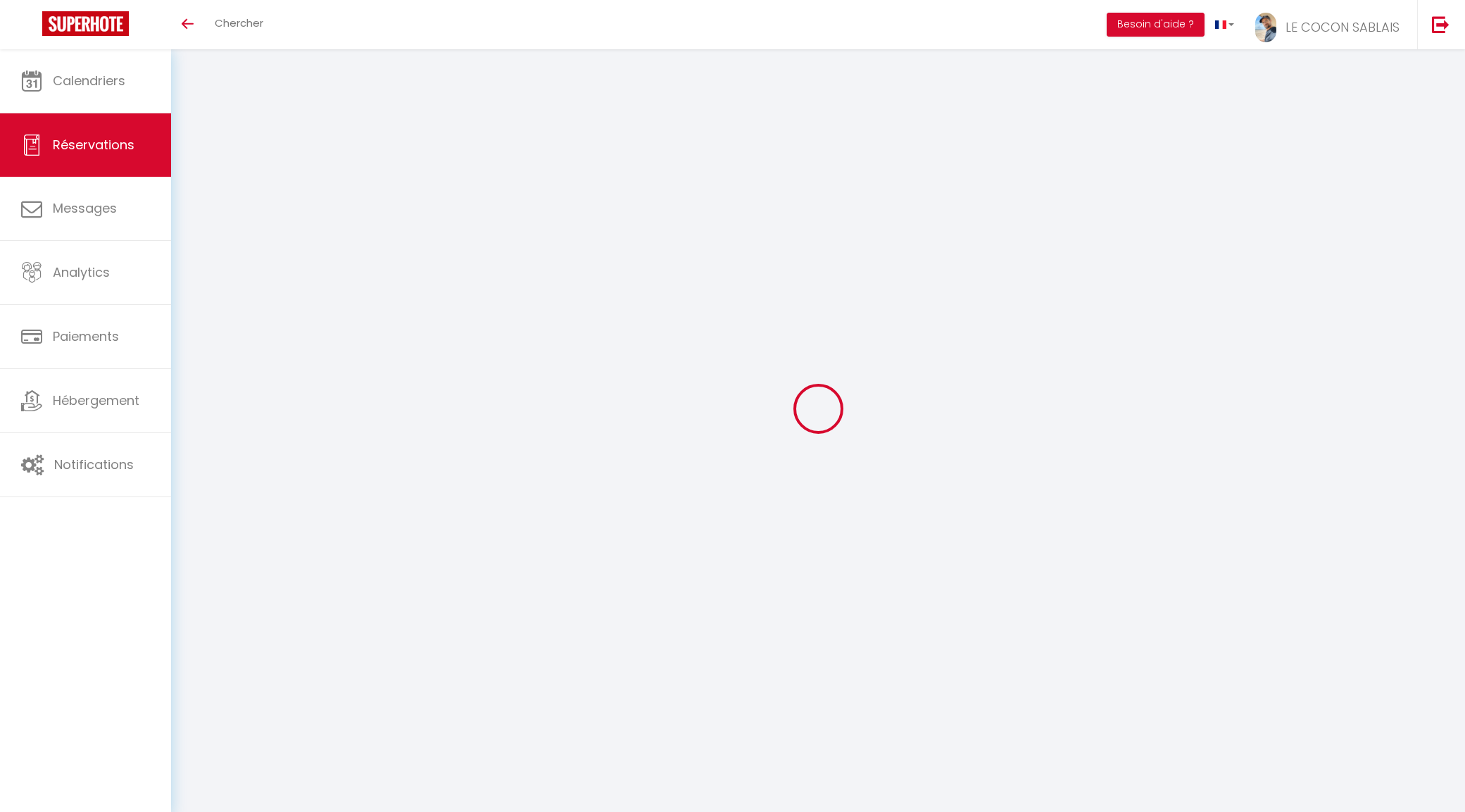
type input "97.31"
select select "66446"
select select "1"
select select
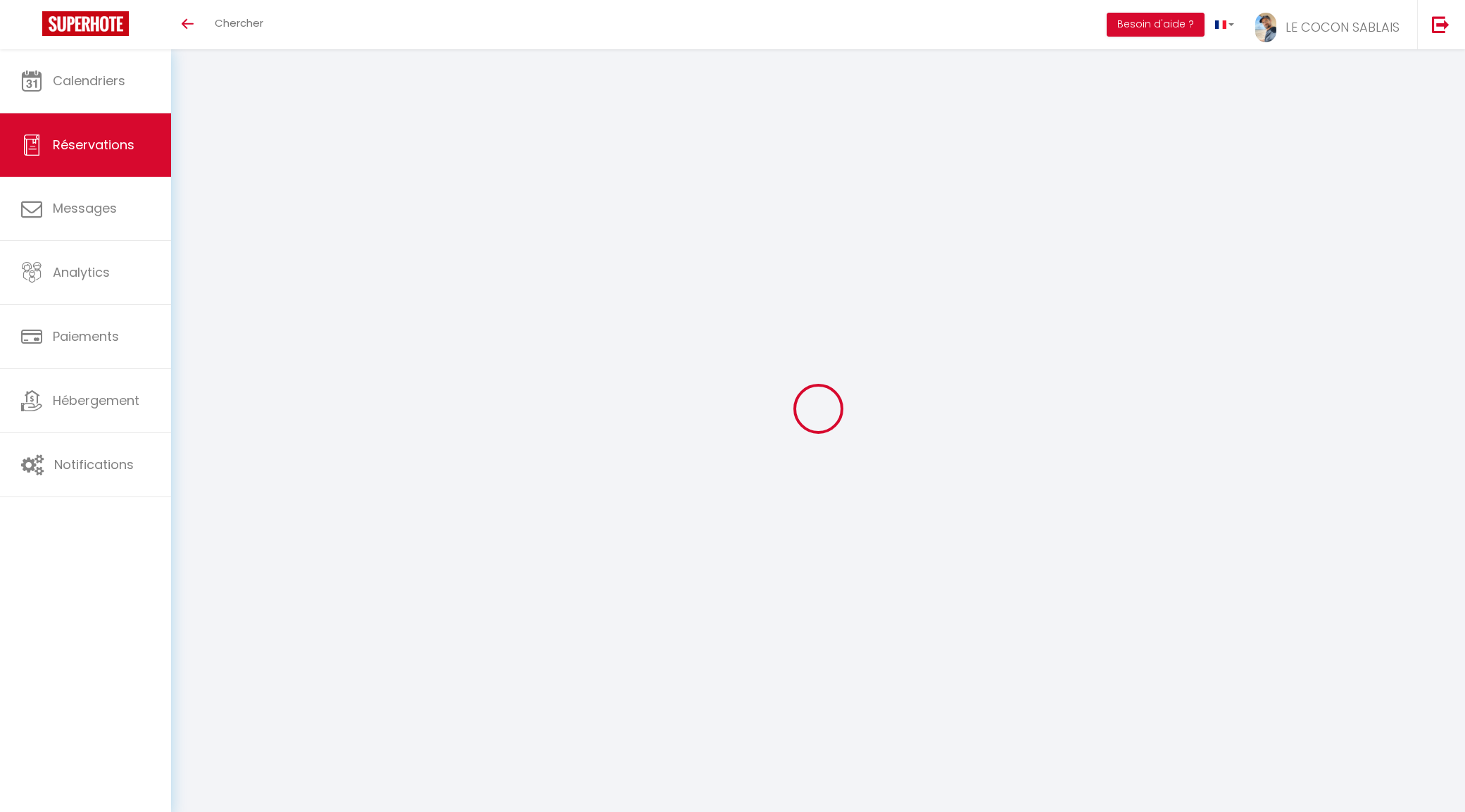
type input "2"
select select "12"
select select
type input "590"
checkbox input "false"
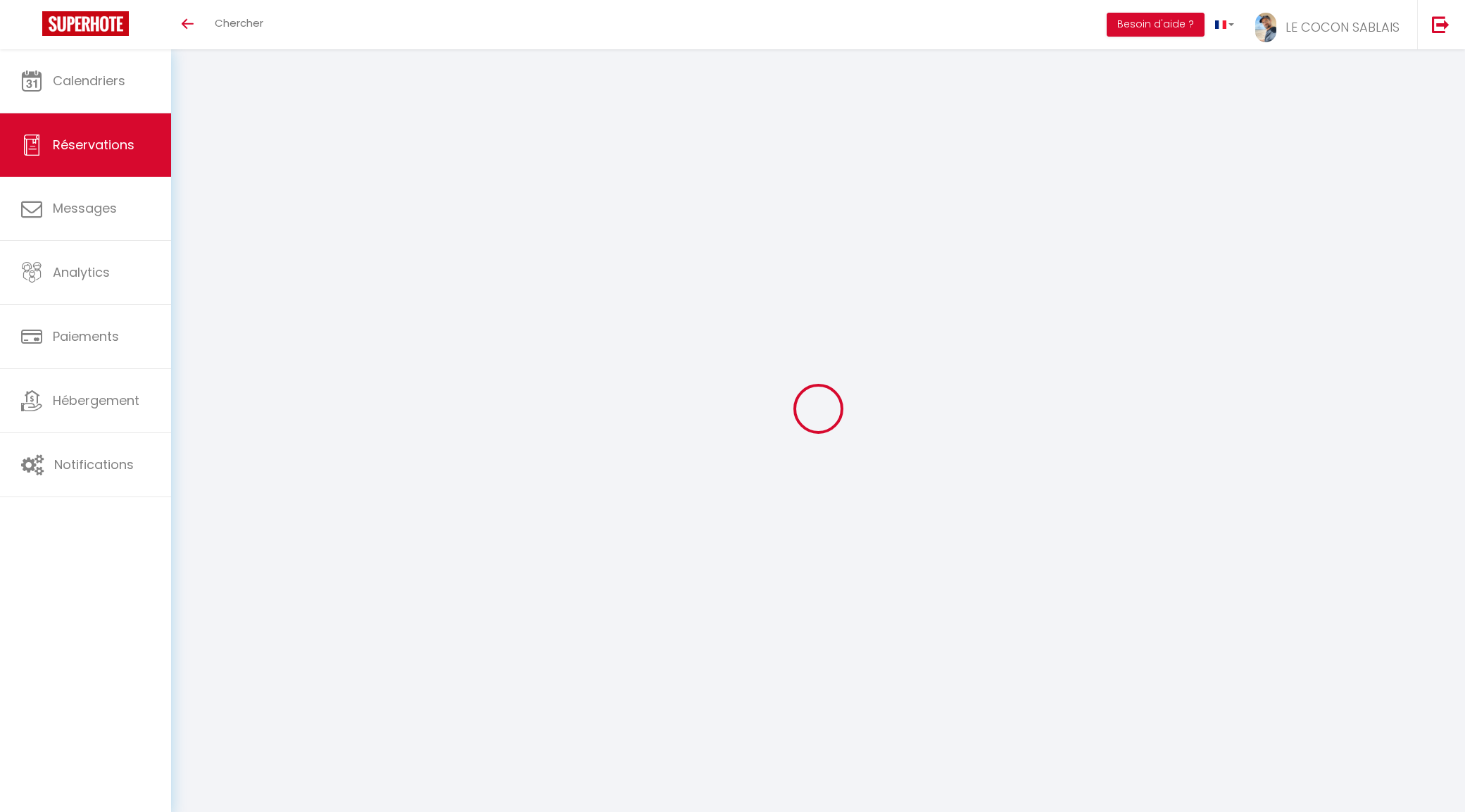
type input "94.4"
select select "1"
type input "0"
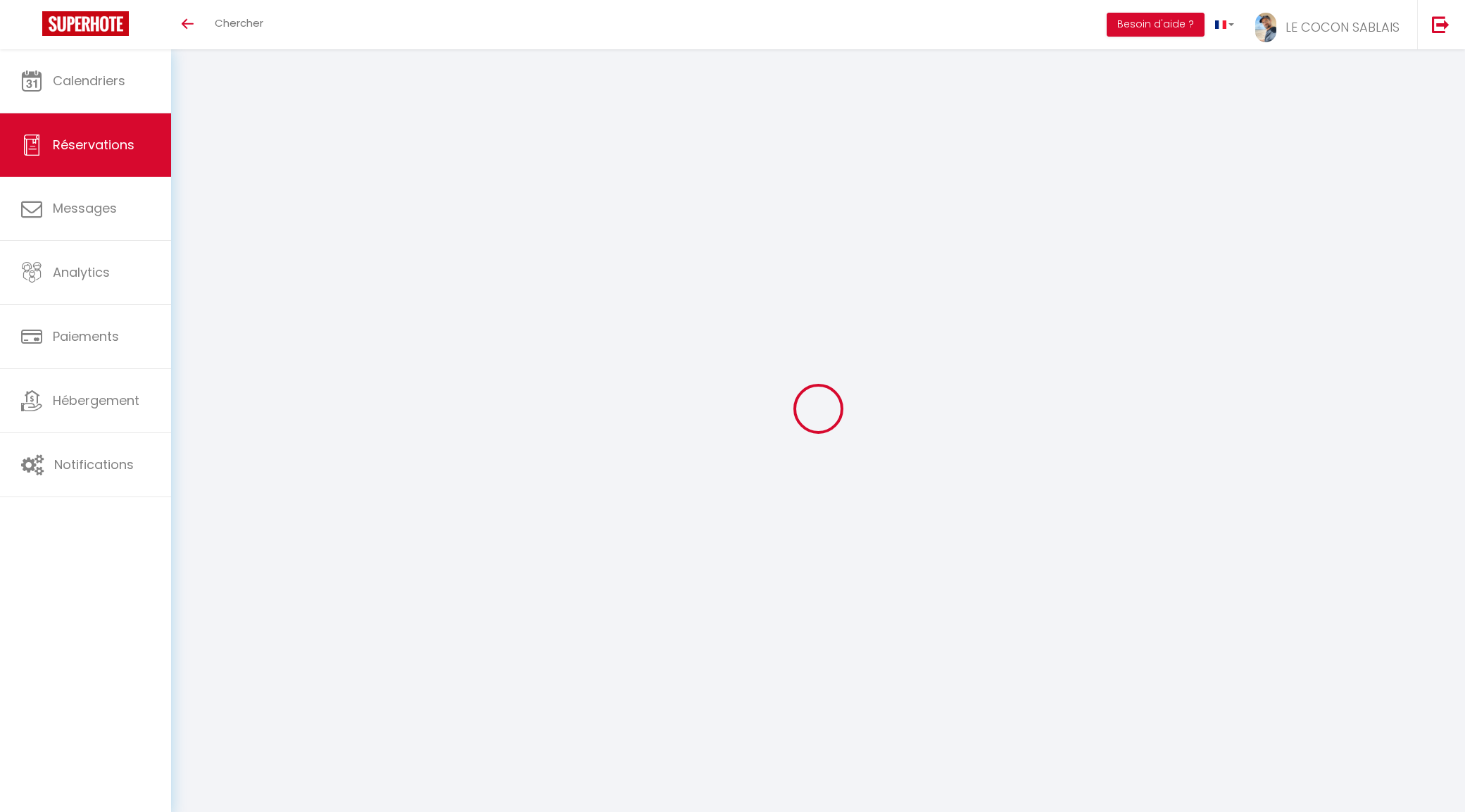
select select
select select "15"
checkbox input "false"
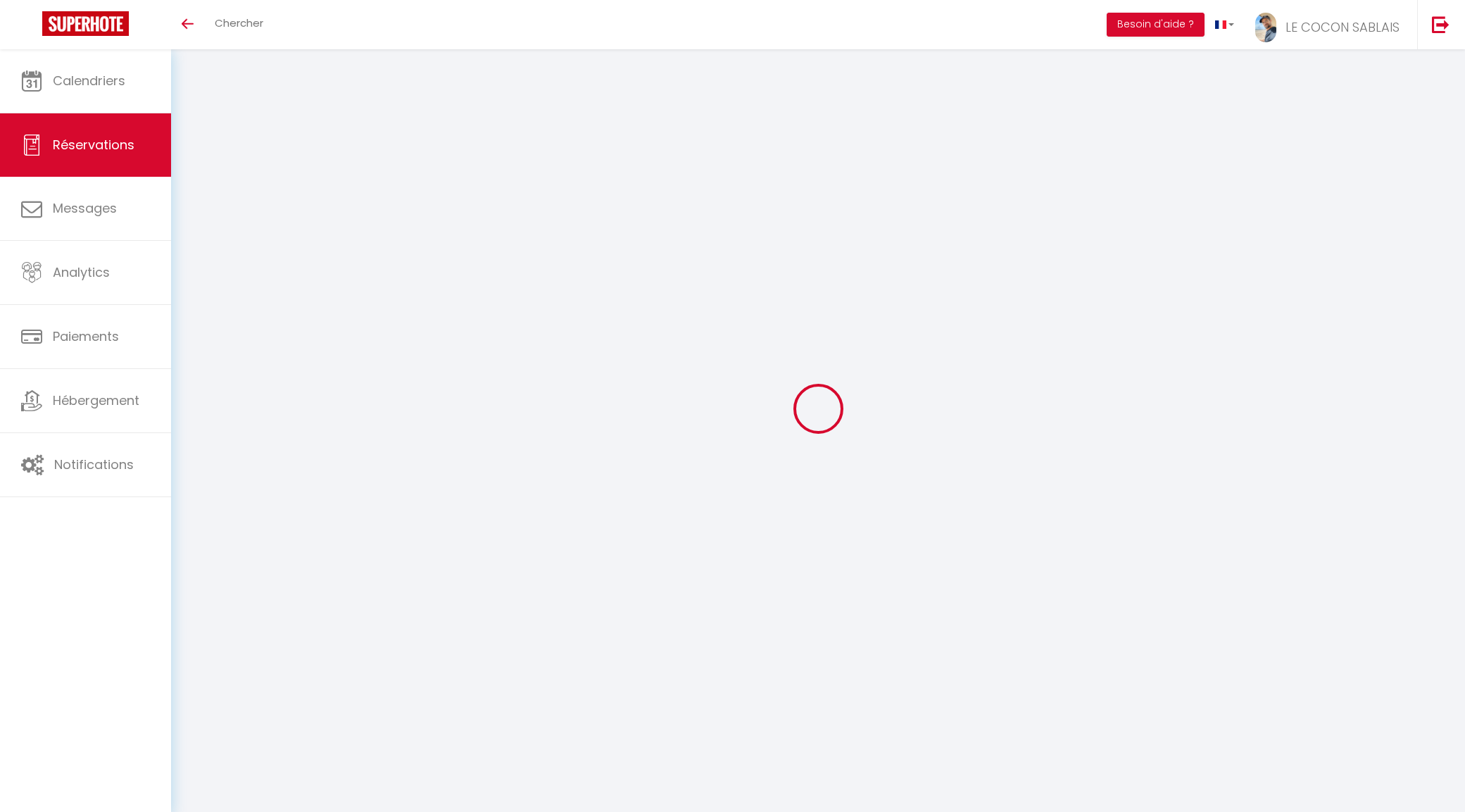
select select
checkbox input "false"
select select
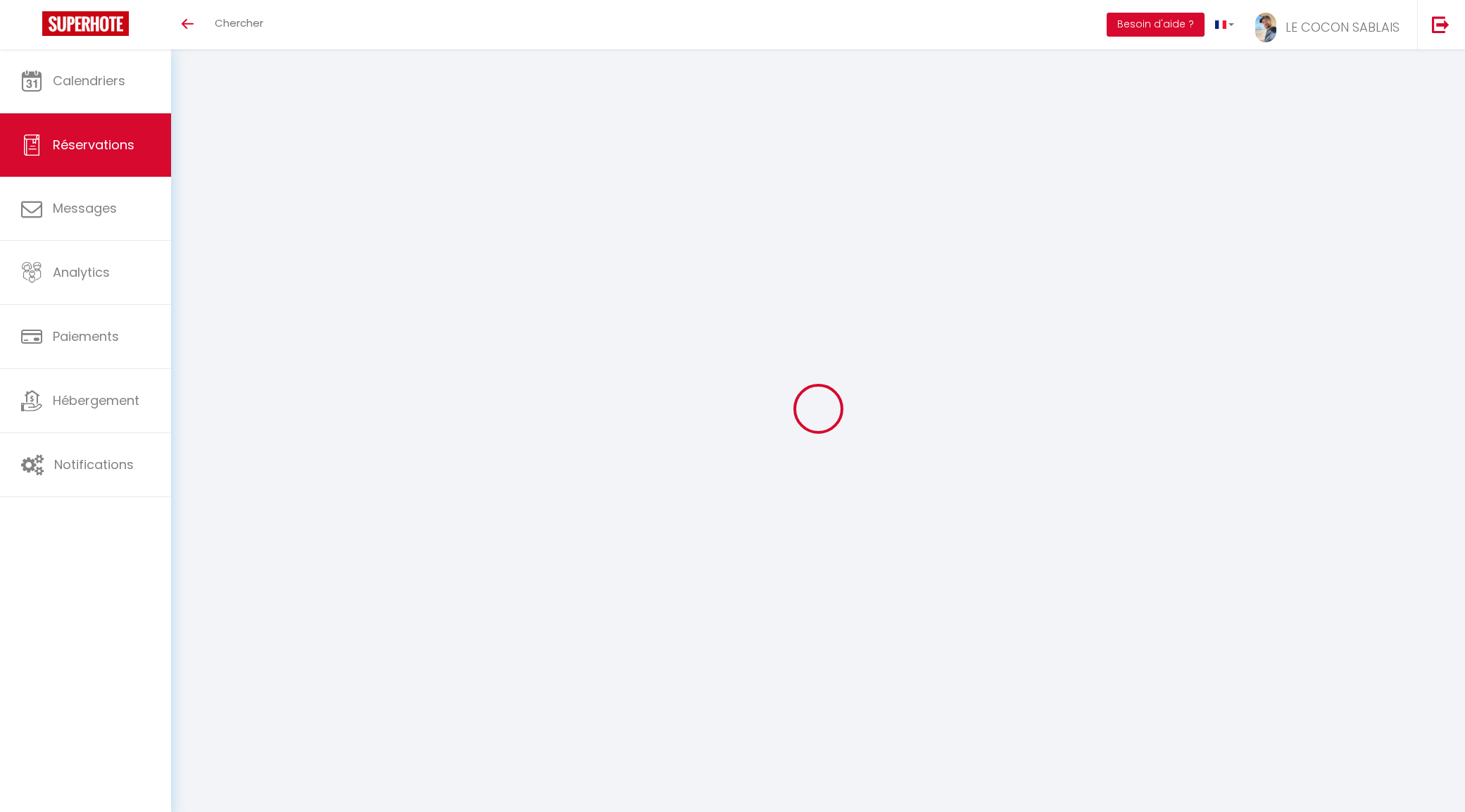
select select
checkbox input "false"
select select
type input "45"
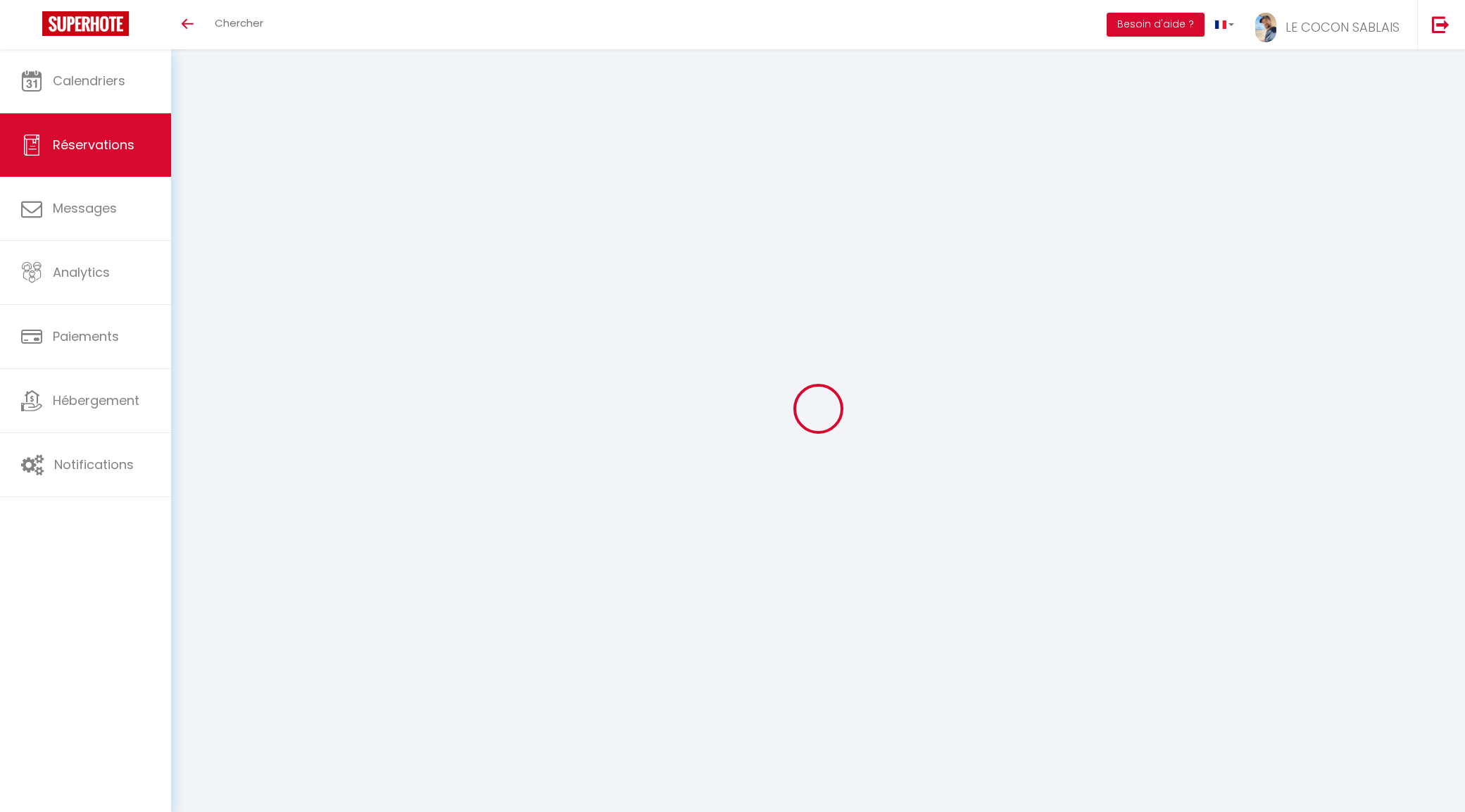
type input "27.26"
select select
checkbox input "false"
select select
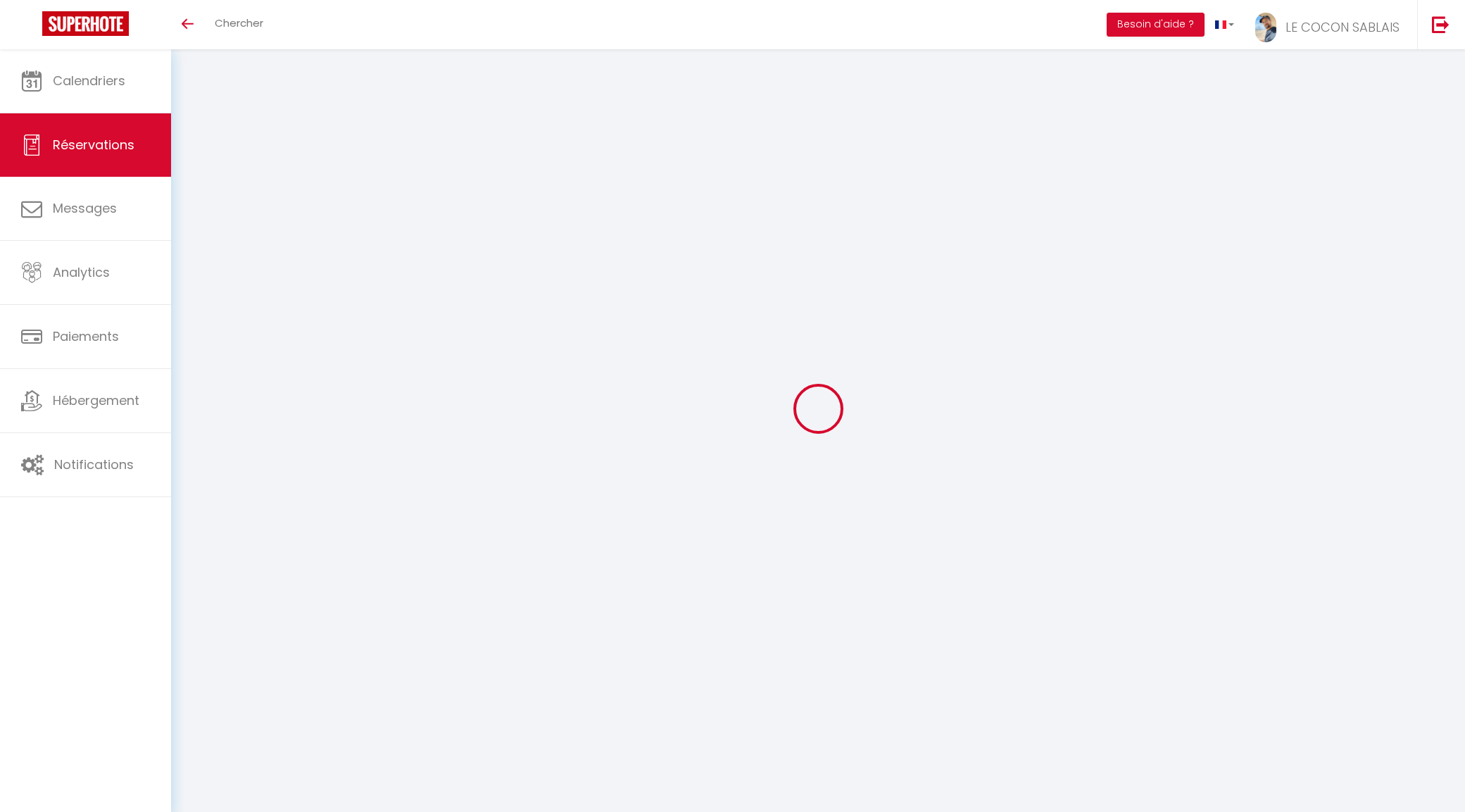
checkbox input "false"
select select
